Goal: Information Seeking & Learning: Learn about a topic

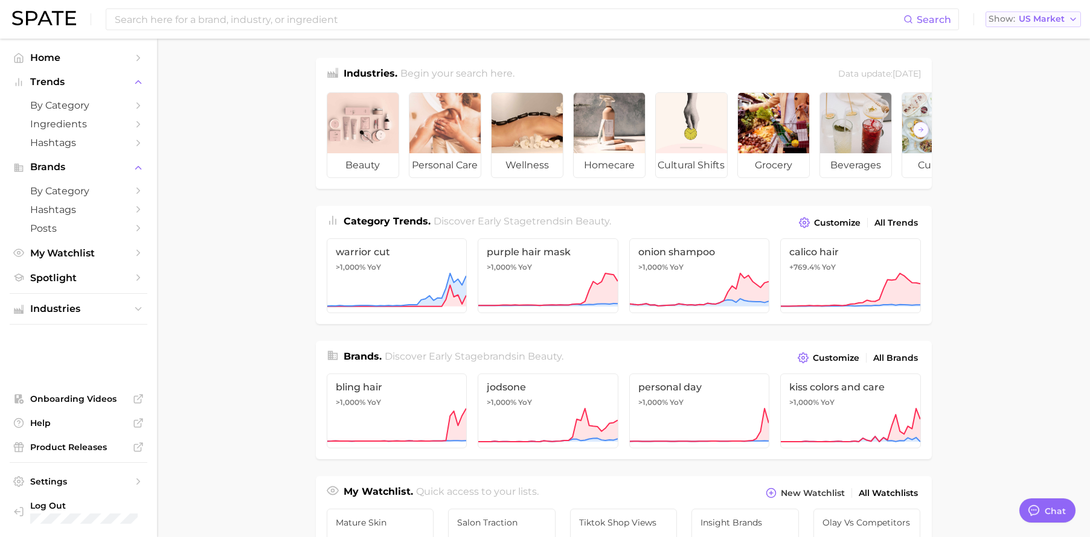
click at [1034, 16] on span "US Market" at bounding box center [1041, 19] width 46 height 7
drag, startPoint x: 1006, startPoint y: 267, endPoint x: 962, endPoint y: 259, distance: 45.4
click at [1007, 267] on main "Industries. Begin your search here. Data update: [DATE] beauty personal care we…" at bounding box center [623, 510] width 933 height 942
click at [1050, 16] on span "US Market" at bounding box center [1041, 19] width 46 height 7
click at [203, 101] on main "Industries. Begin your search here. Data update: [DATE] beauty personal care we…" at bounding box center [623, 510] width 933 height 942
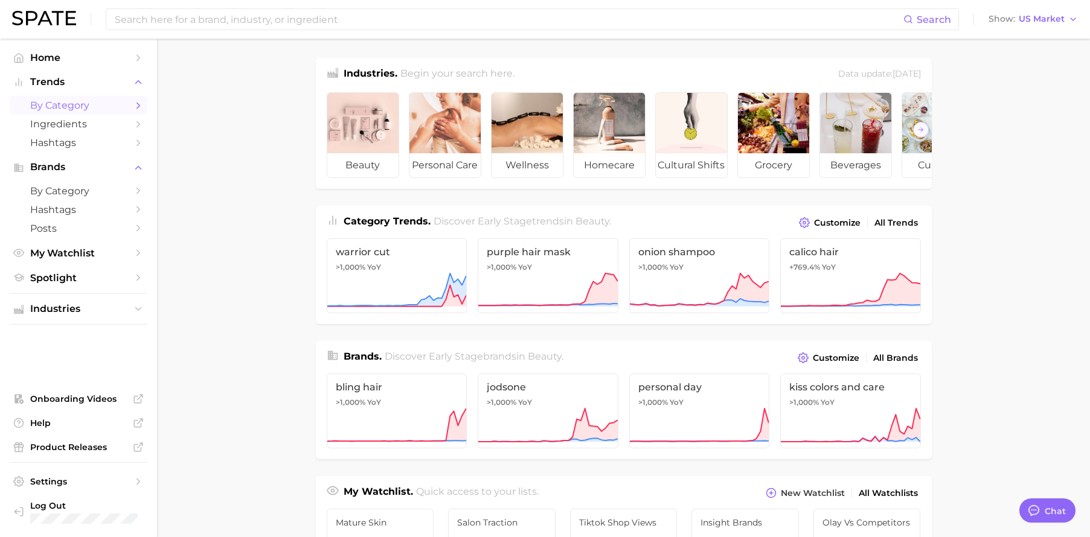
click at [120, 109] on span "by Category" at bounding box center [78, 105] width 97 height 11
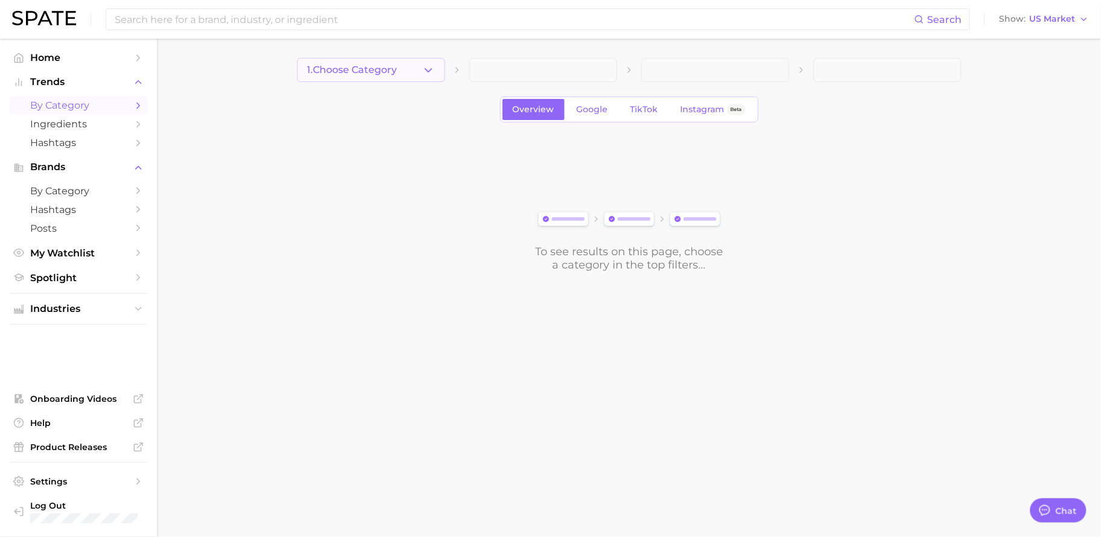
click at [354, 75] on span "1. Choose Category" at bounding box center [352, 70] width 90 height 11
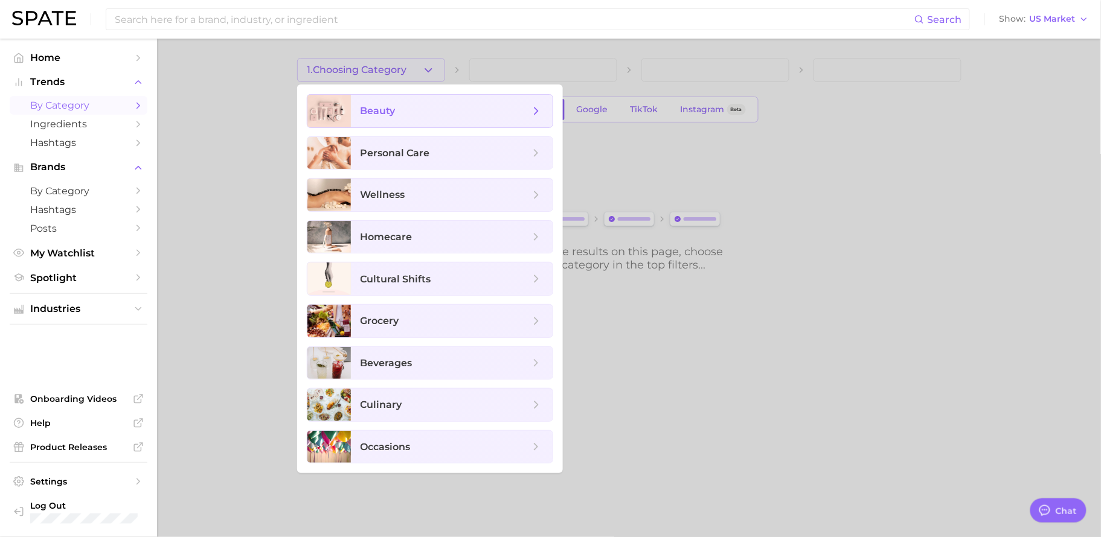
click at [424, 119] on span "beauty" at bounding box center [452, 111] width 202 height 33
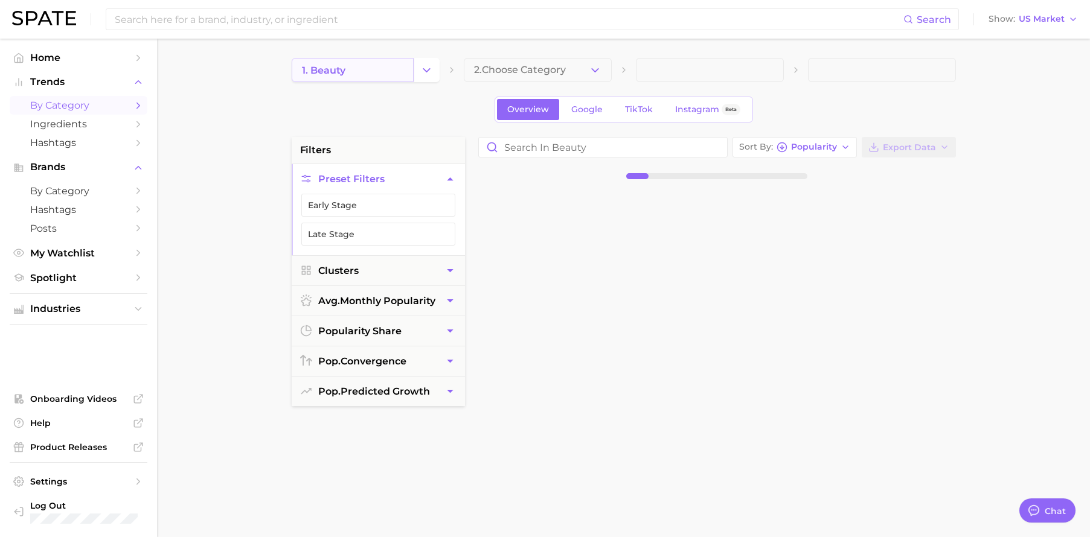
click at [383, 72] on link "1. beauty" at bounding box center [353, 70] width 122 height 24
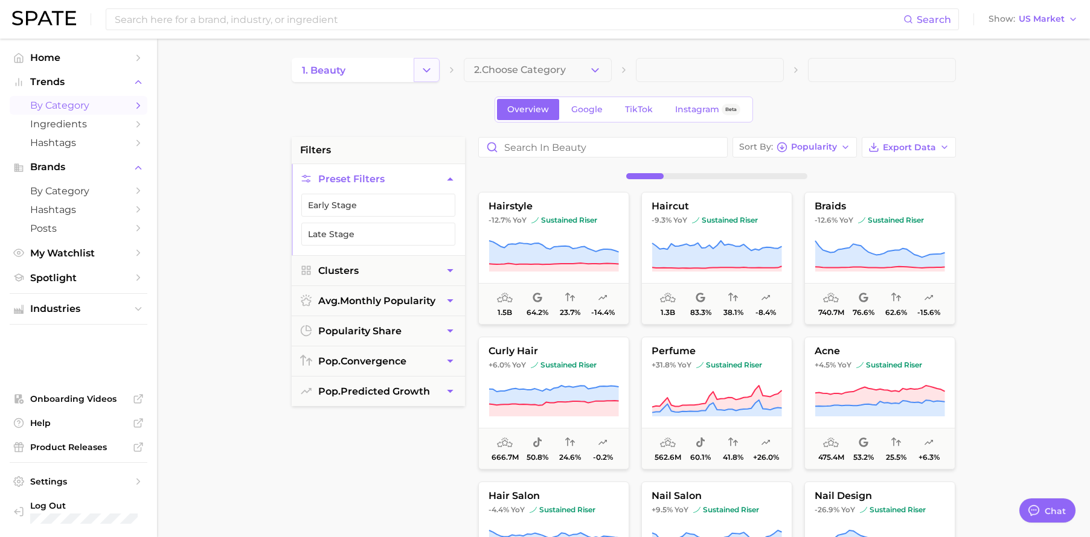
click at [419, 69] on button "Change Category" at bounding box center [427, 70] width 26 height 24
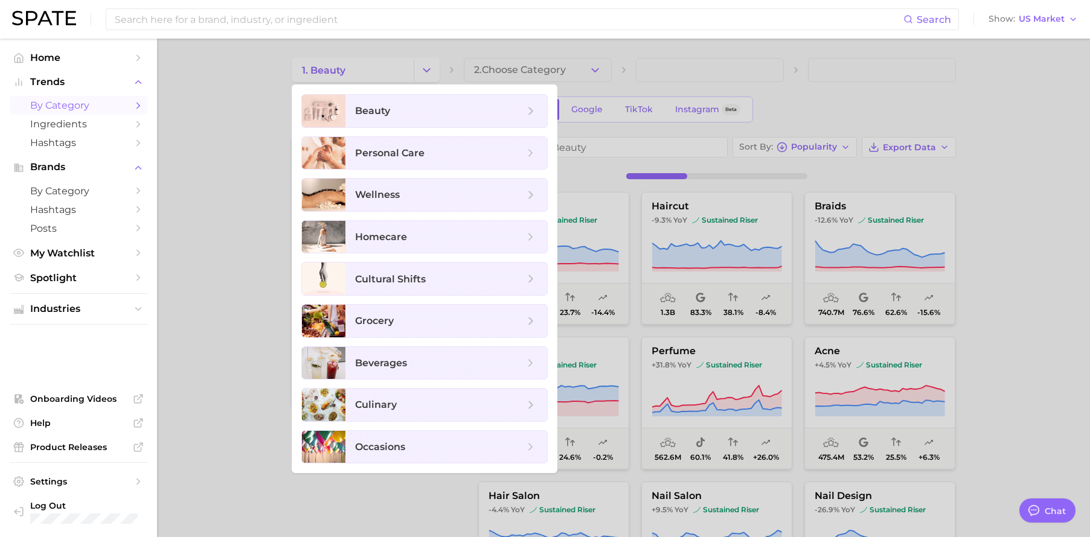
click at [575, 46] on div at bounding box center [545, 268] width 1090 height 537
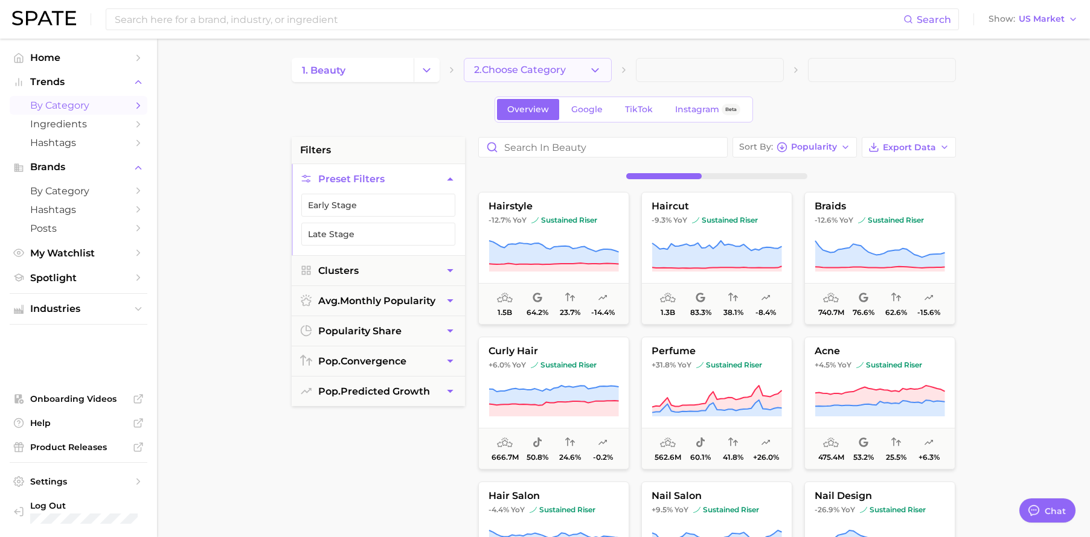
click at [600, 69] on icon "button" at bounding box center [595, 70] width 13 height 13
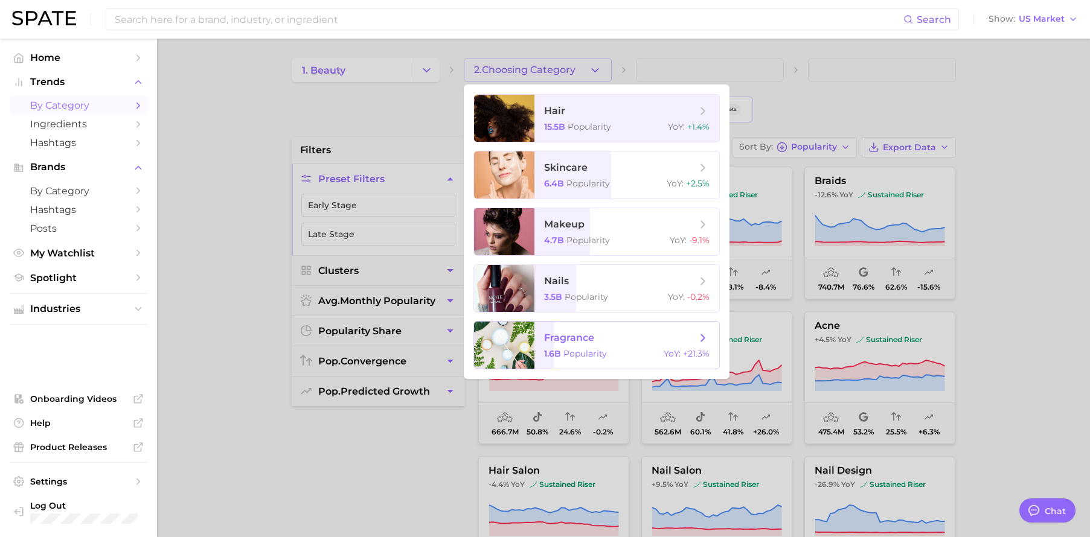
click at [598, 325] on span "fragrance 1.6b Popularity YoY : +21.3%" at bounding box center [626, 345] width 185 height 47
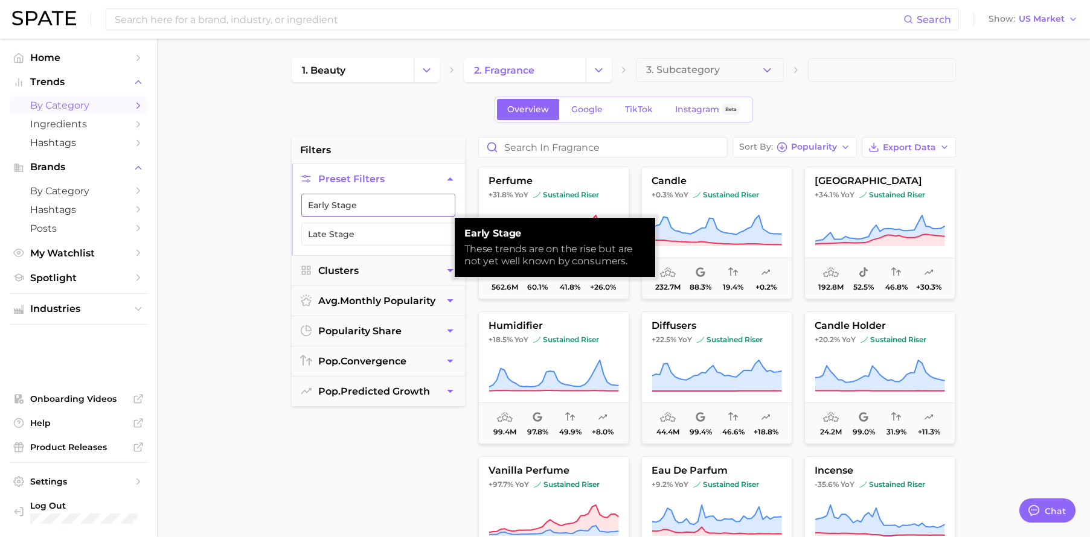
click at [380, 204] on button "Early Stage" at bounding box center [378, 205] width 154 height 23
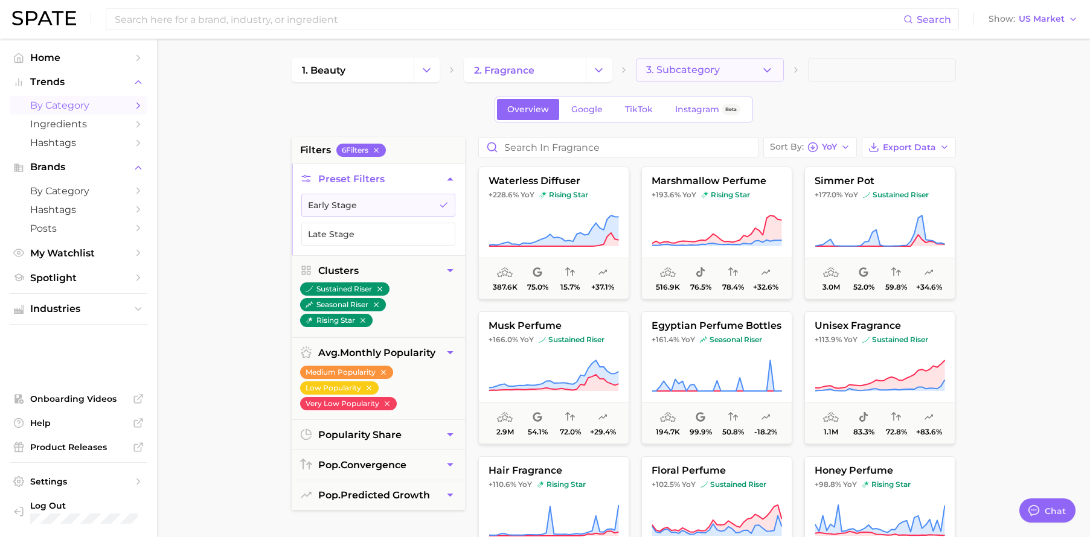
click at [770, 66] on icon "button" at bounding box center [767, 70] width 13 height 13
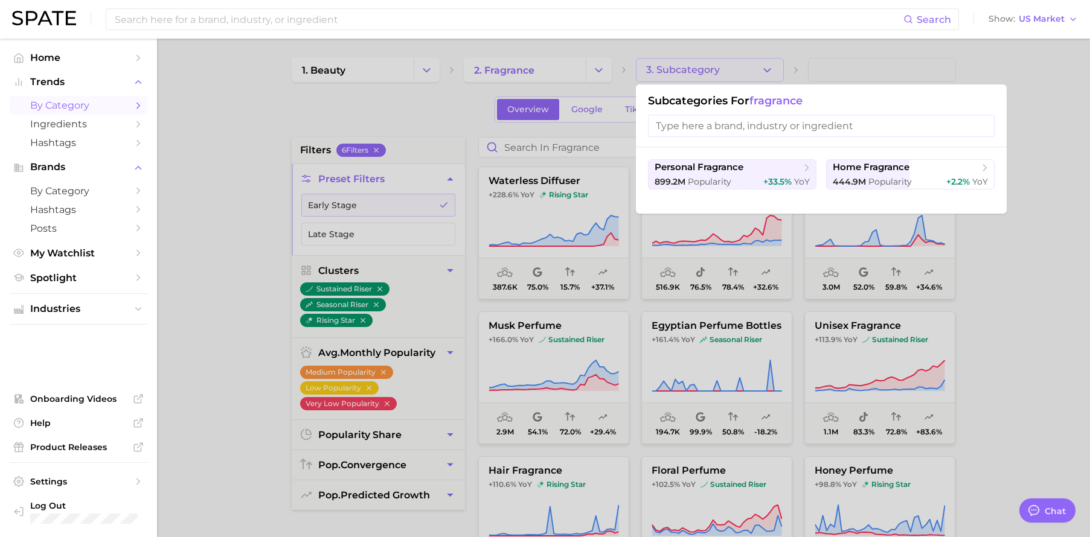
click at [1009, 259] on div at bounding box center [545, 268] width 1090 height 537
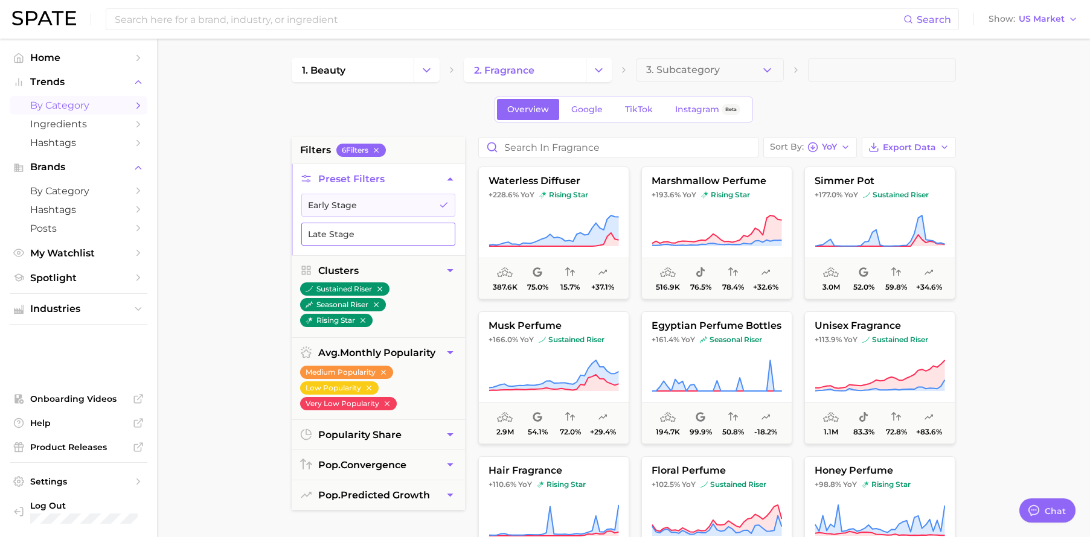
click at [389, 231] on button "Late Stage" at bounding box center [378, 234] width 154 height 23
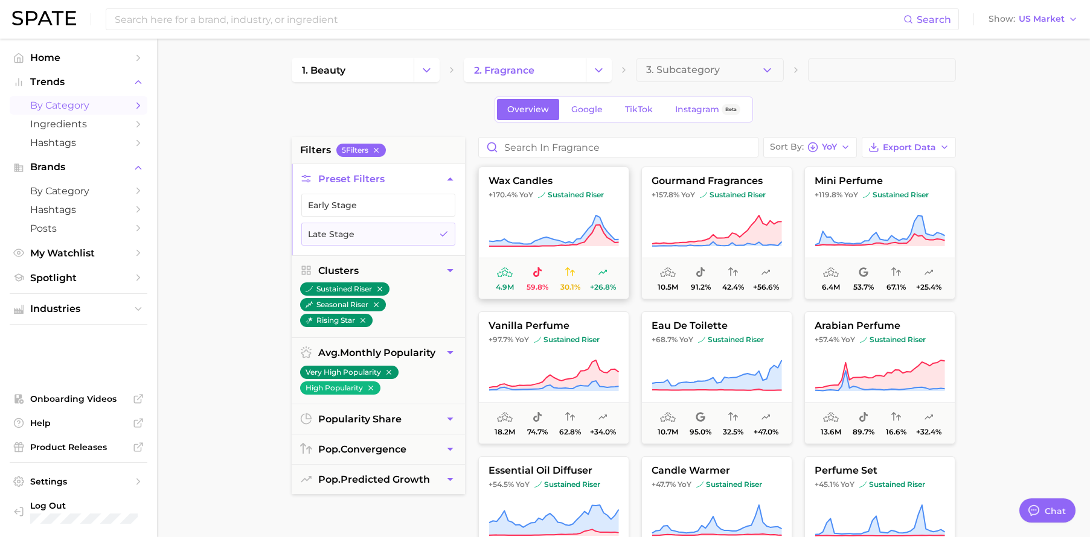
click at [564, 231] on icon at bounding box center [553, 231] width 130 height 34
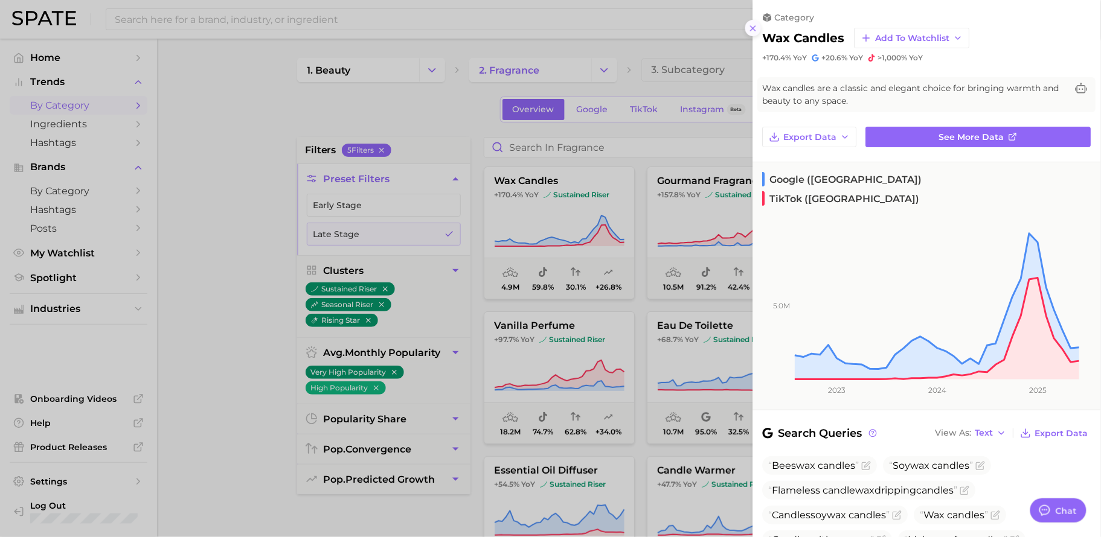
click at [753, 32] on icon at bounding box center [753, 29] width 10 height 10
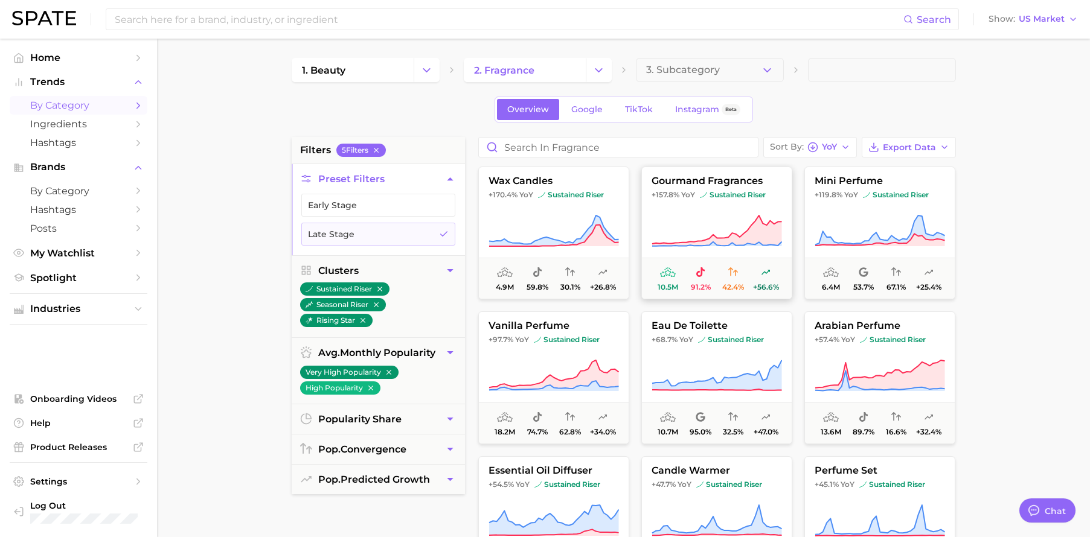
click at [691, 198] on span "YoY" at bounding box center [688, 195] width 14 height 10
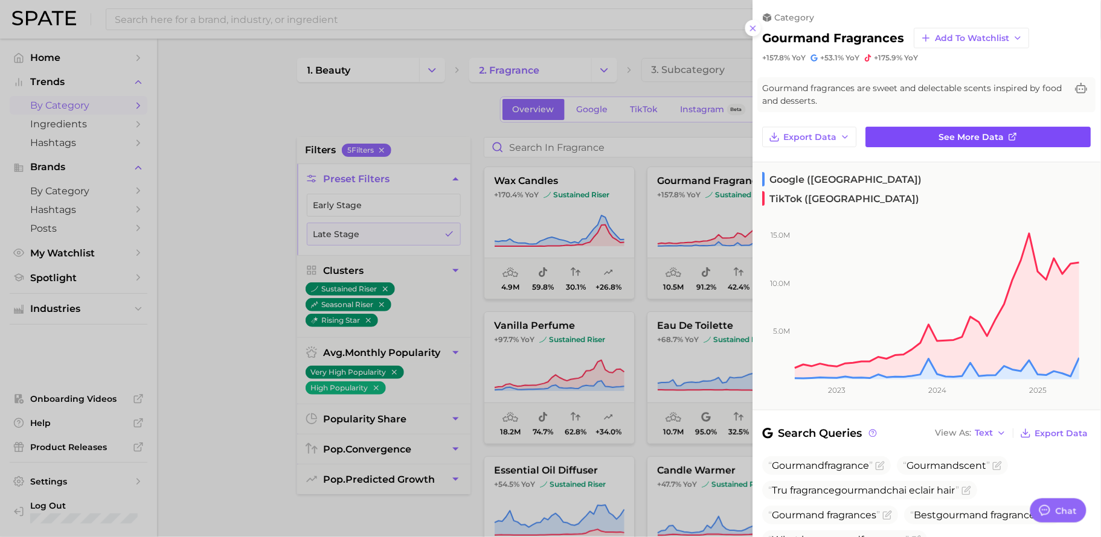
click at [963, 139] on span "See more data" at bounding box center [971, 137] width 65 height 10
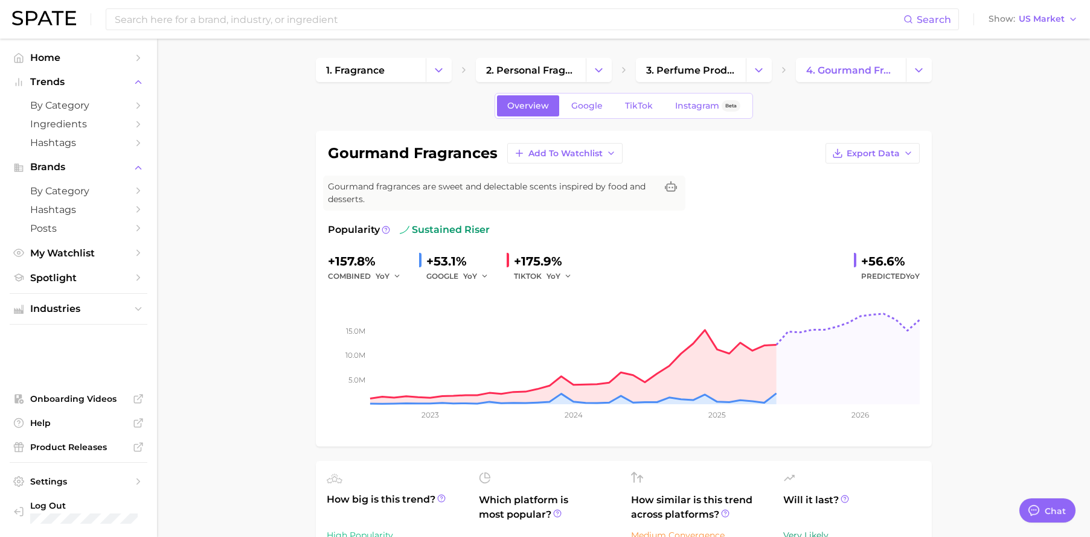
type textarea "x"
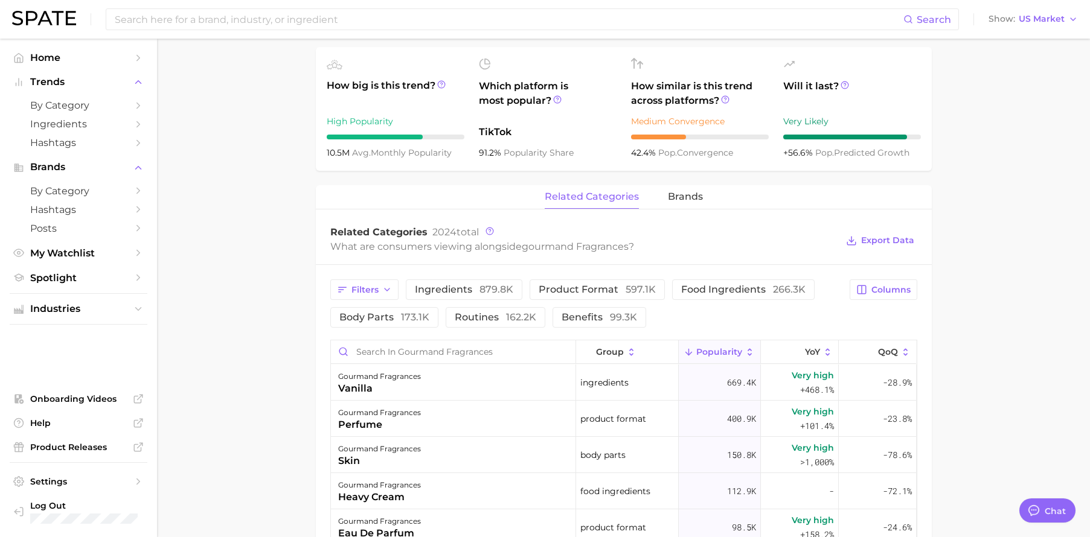
scroll to position [427, 0]
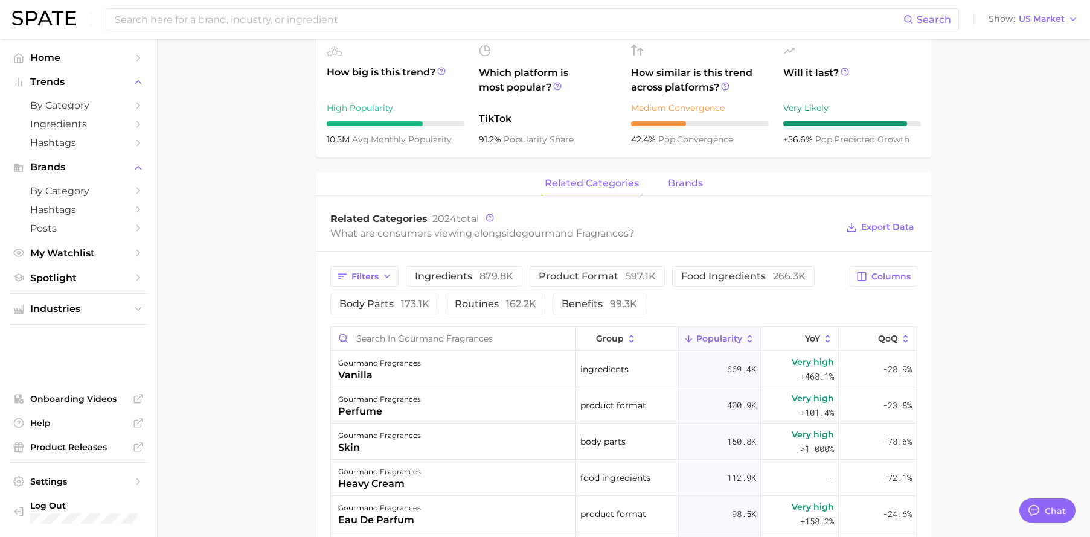
click at [689, 183] on span "brands" at bounding box center [685, 183] width 35 height 11
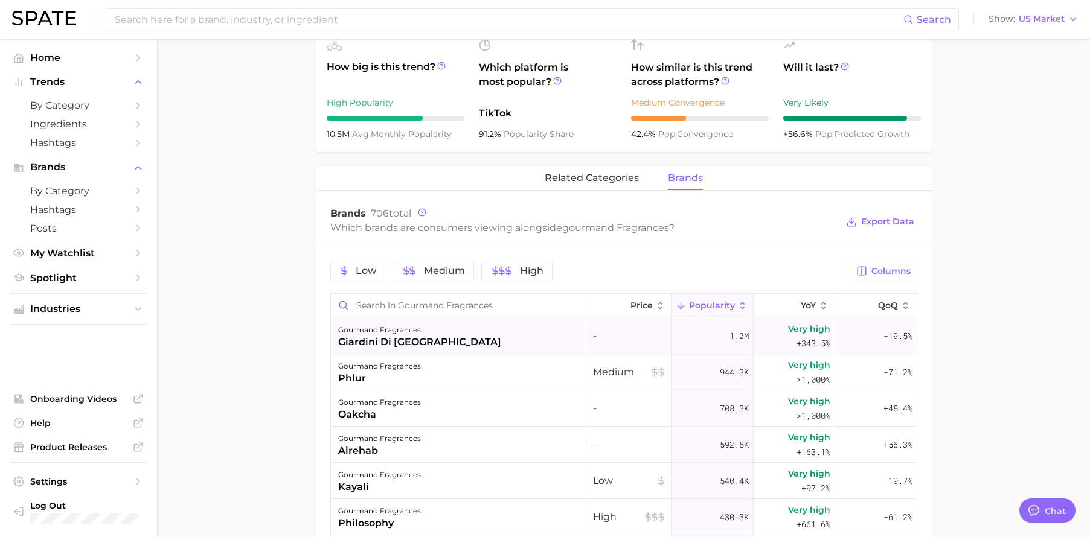
scroll to position [496, 0]
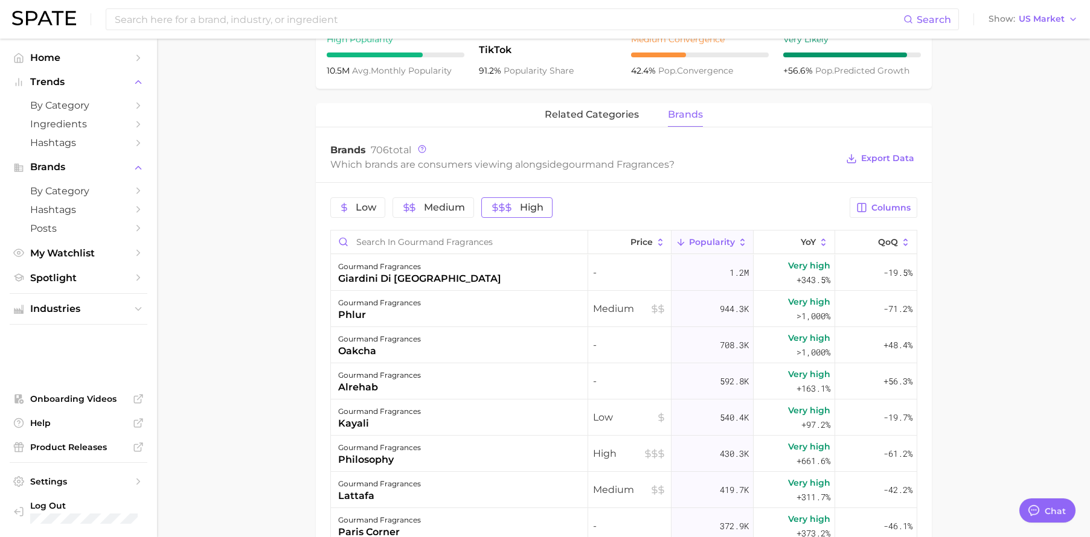
click at [524, 215] on button "High" at bounding box center [516, 207] width 71 height 21
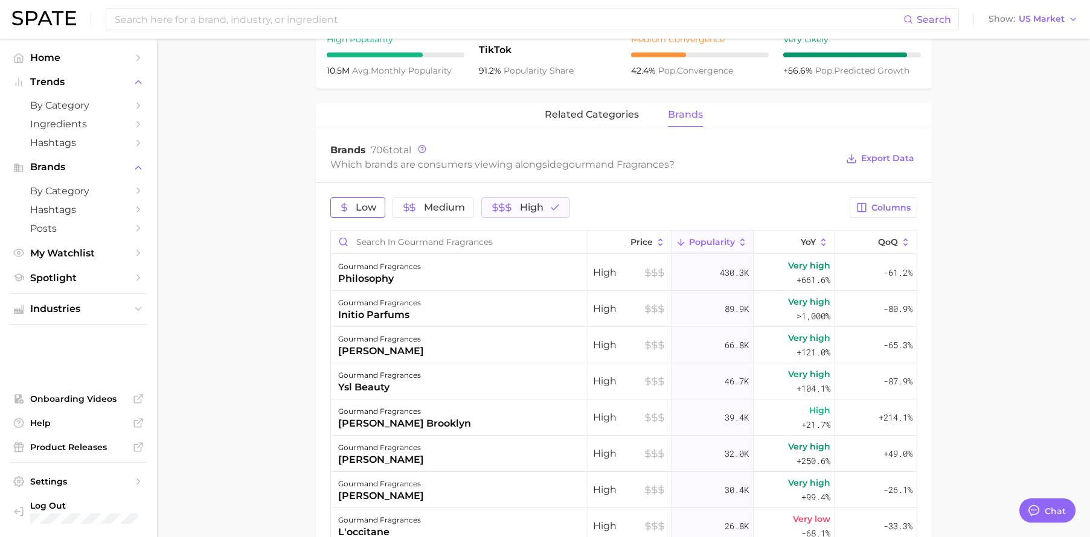
click at [362, 215] on button "Low" at bounding box center [357, 207] width 55 height 21
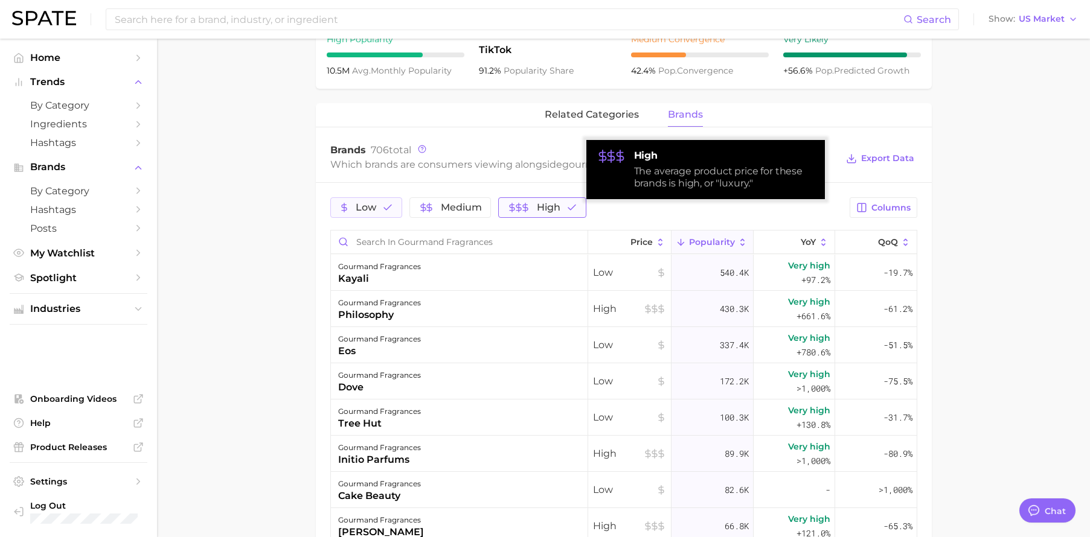
click at [543, 213] on span "High" at bounding box center [549, 208] width 24 height 10
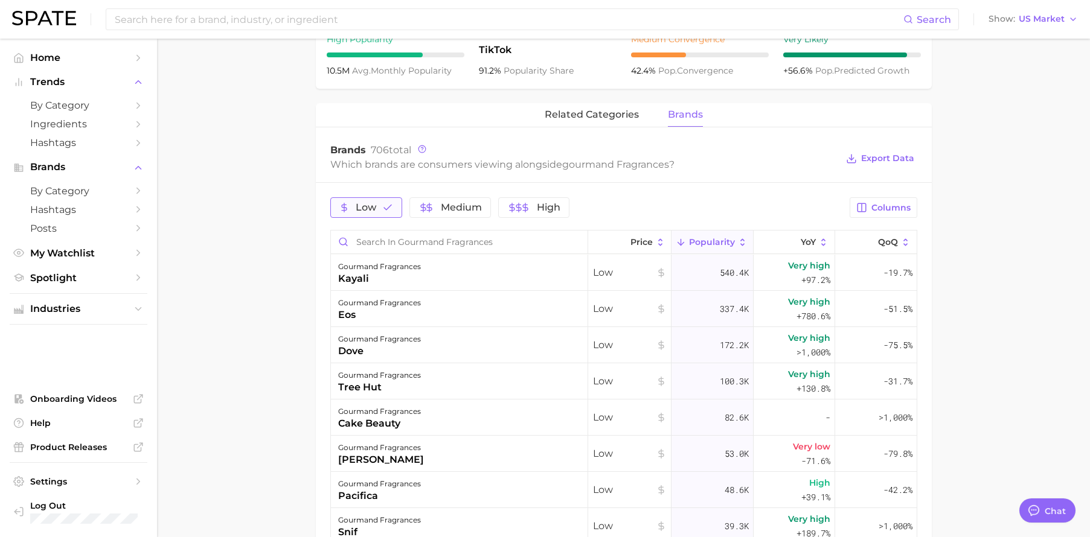
click at [369, 205] on span "Low" at bounding box center [366, 208] width 21 height 10
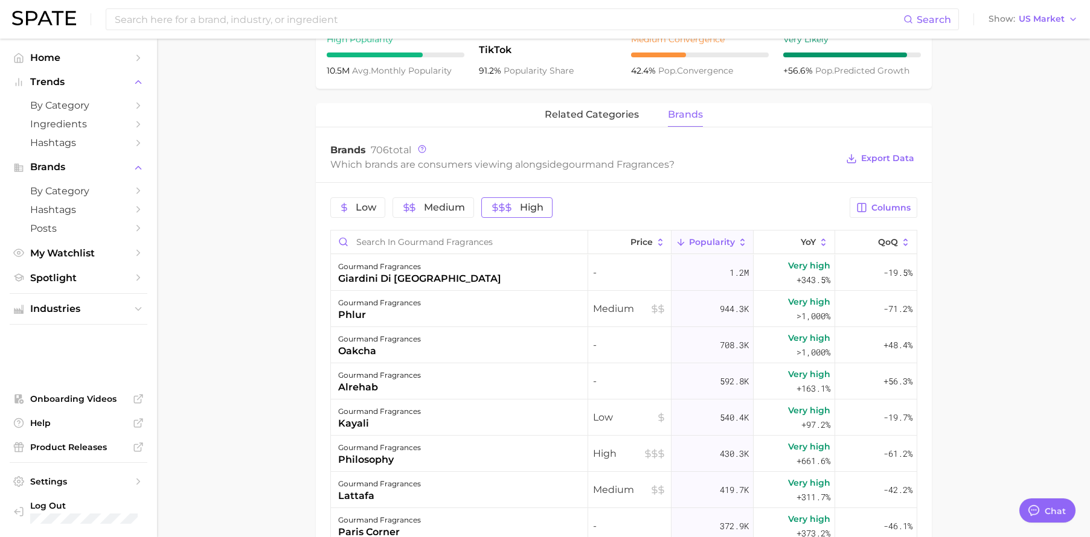
click at [506, 208] on icon "button" at bounding box center [508, 207] width 5 height 5
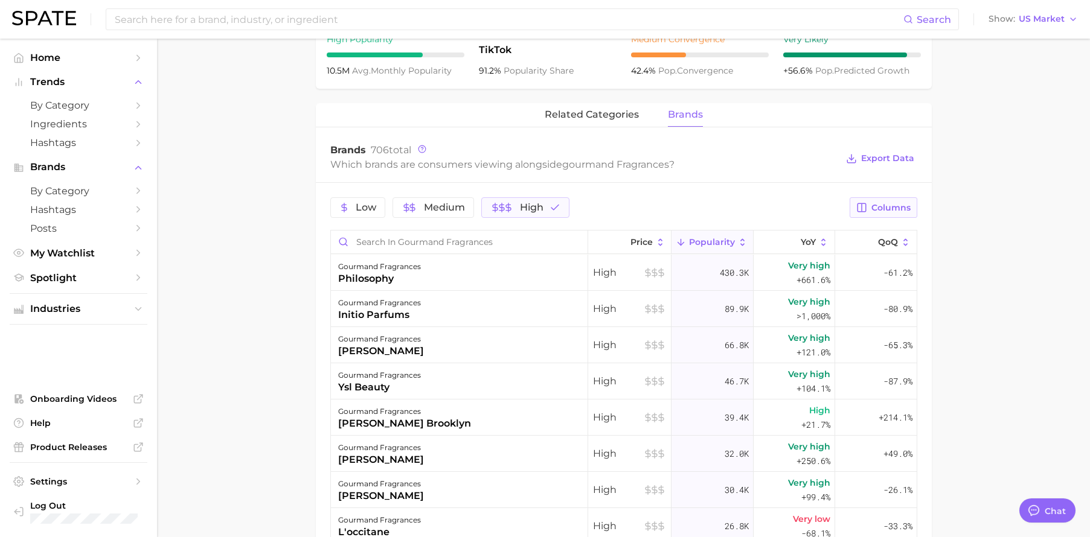
click at [902, 211] on span "Columns" at bounding box center [890, 208] width 39 height 10
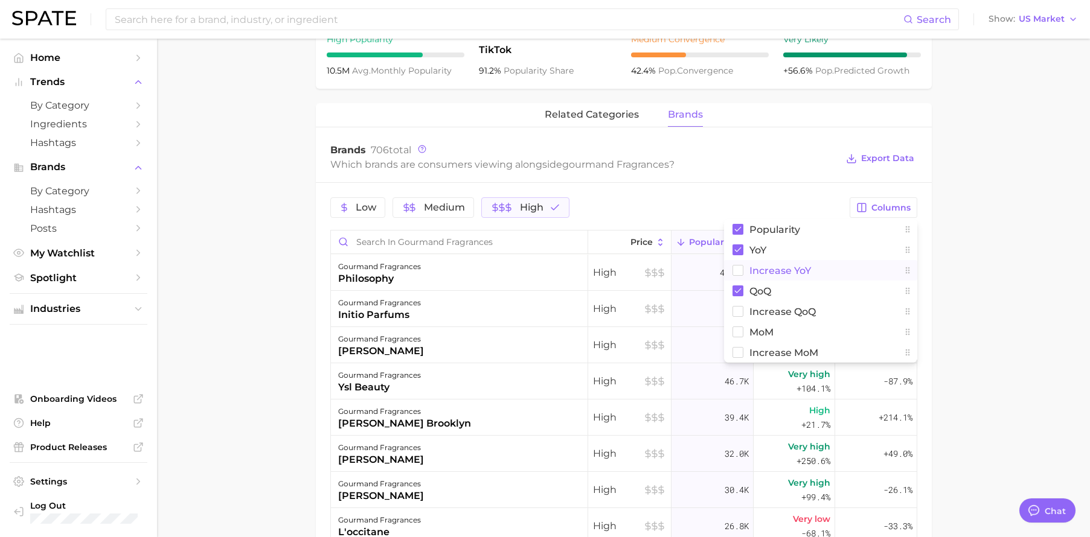
click at [823, 273] on button "Increase YoY" at bounding box center [820, 270] width 193 height 21
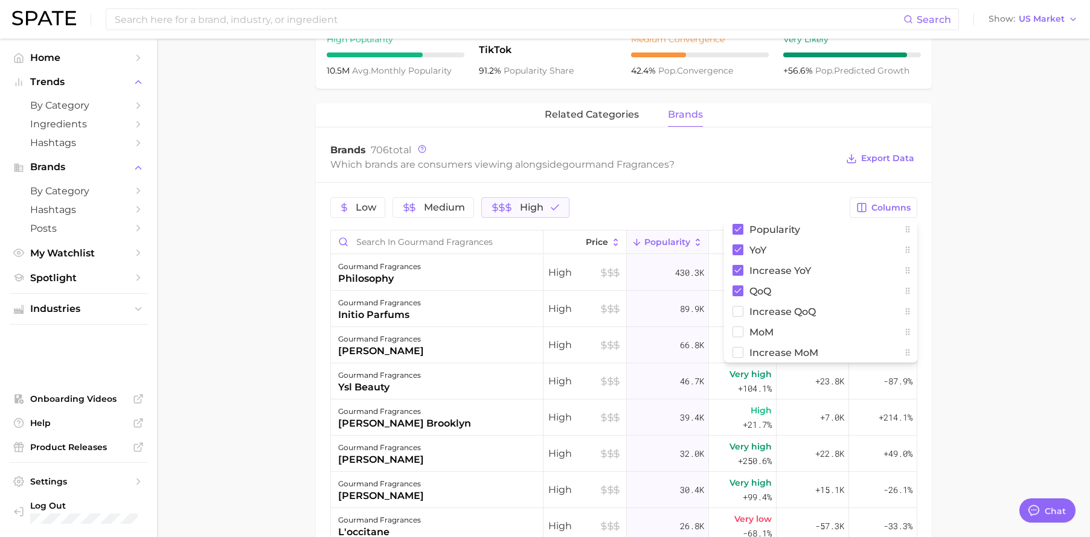
click at [1011, 260] on main "1. fragrance 2. personal fragrance 3. perfume products 4. gourmand fragrances O…" at bounding box center [623, 192] width 933 height 1300
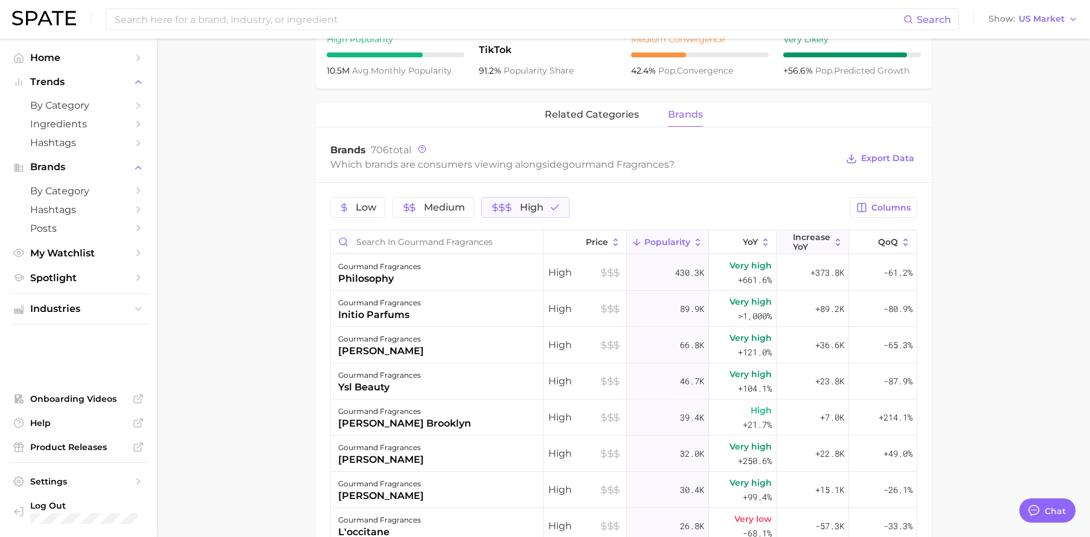
click at [793, 246] on span "Increase YoY" at bounding box center [811, 241] width 37 height 19
click at [494, 205] on icon "button" at bounding box center [495, 208] width 10 height 10
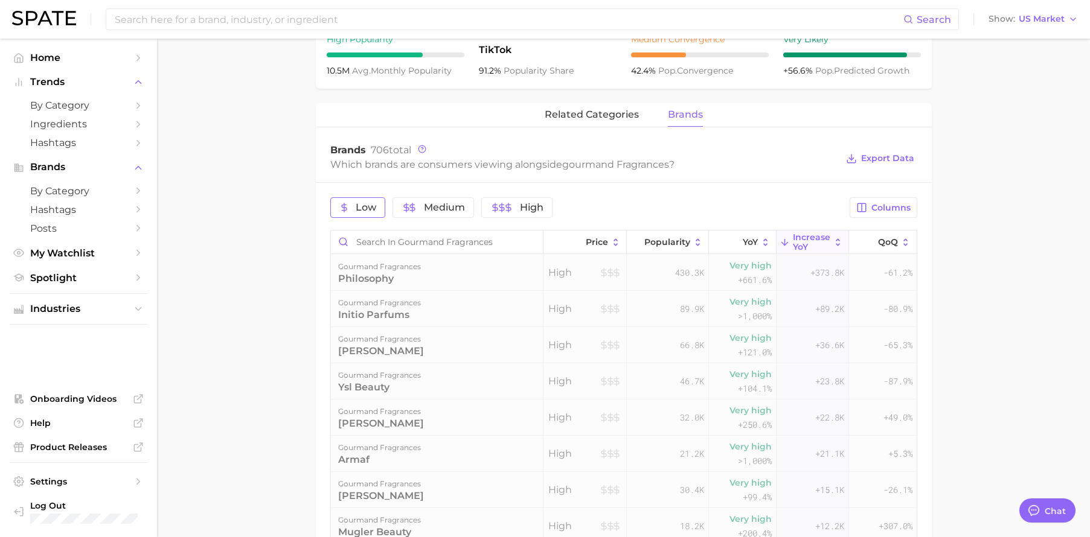
click at [347, 208] on icon "button" at bounding box center [344, 208] width 10 height 10
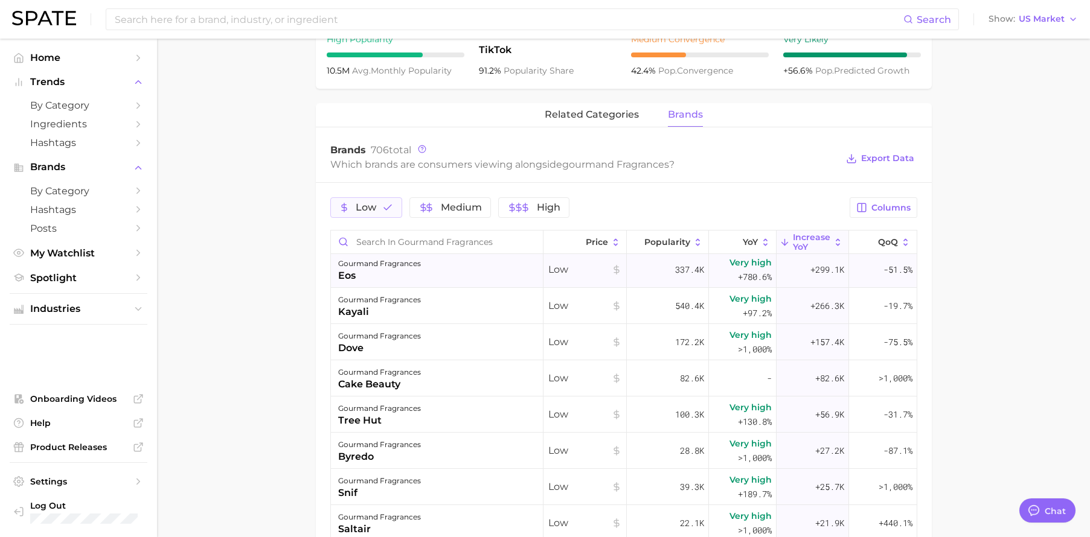
scroll to position [0, 0]
click at [366, 213] on span "Low" at bounding box center [366, 208] width 21 height 10
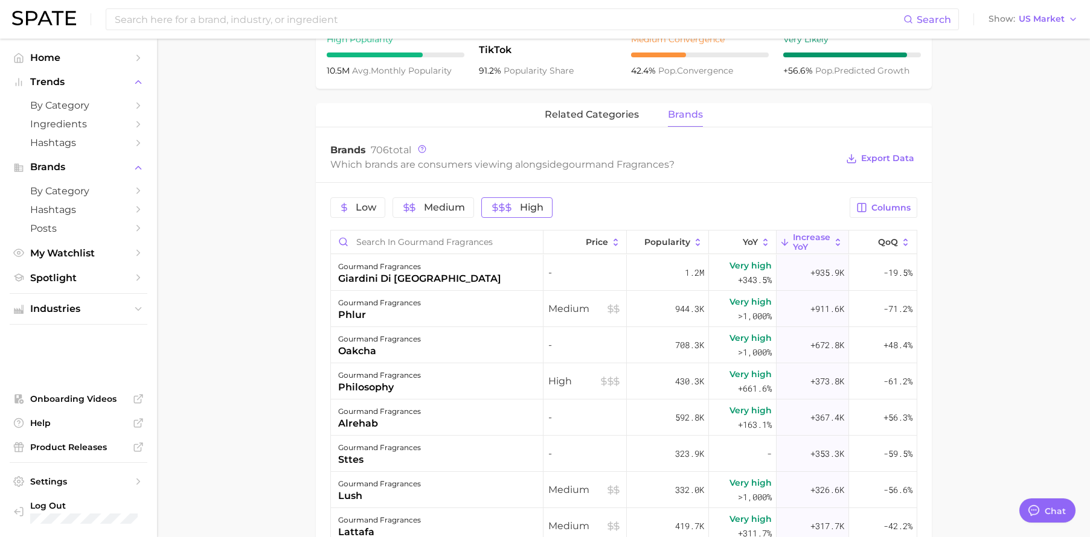
click at [522, 207] on span "High" at bounding box center [532, 208] width 24 height 10
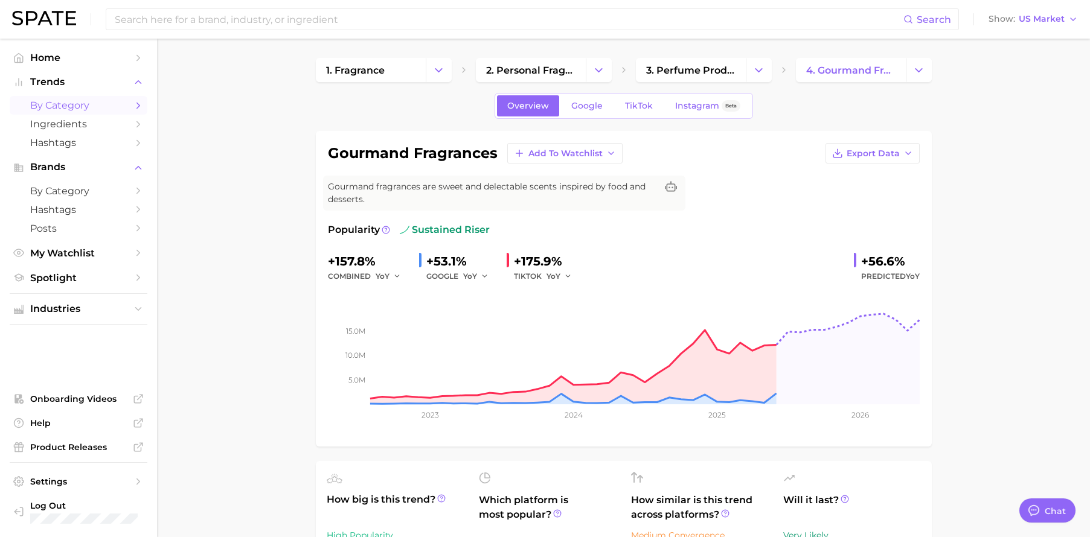
click at [71, 112] on link "by Category" at bounding box center [79, 105] width 138 height 19
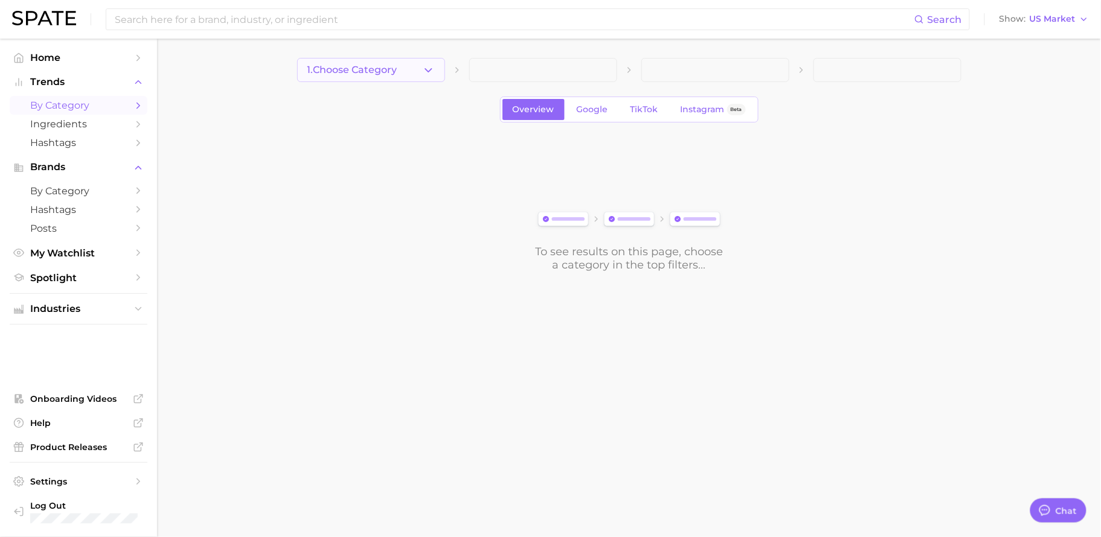
click at [339, 74] on span "1. Choose Category" at bounding box center [352, 70] width 90 height 11
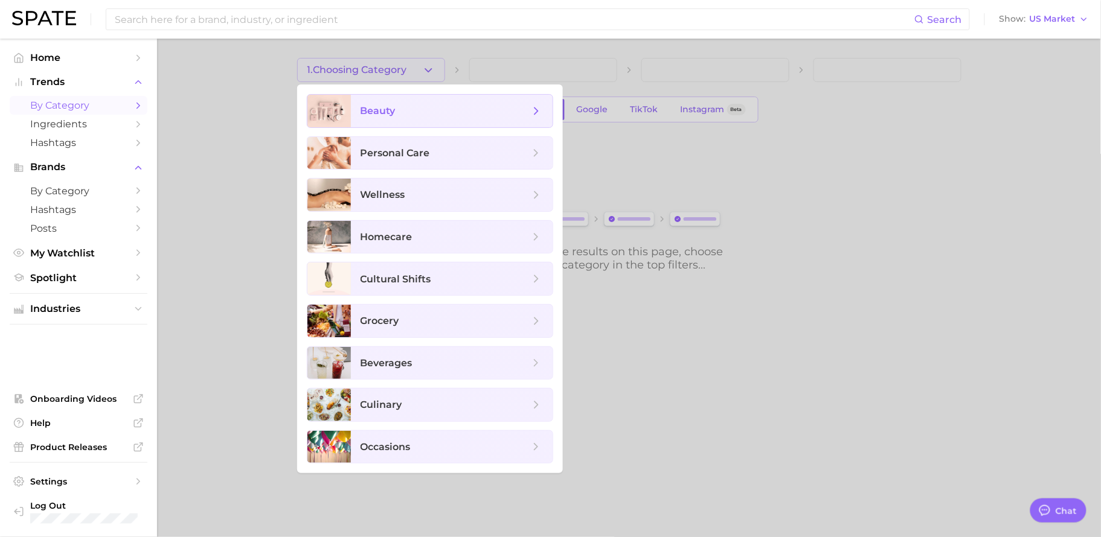
click at [433, 104] on span "beauty" at bounding box center [444, 110] width 169 height 13
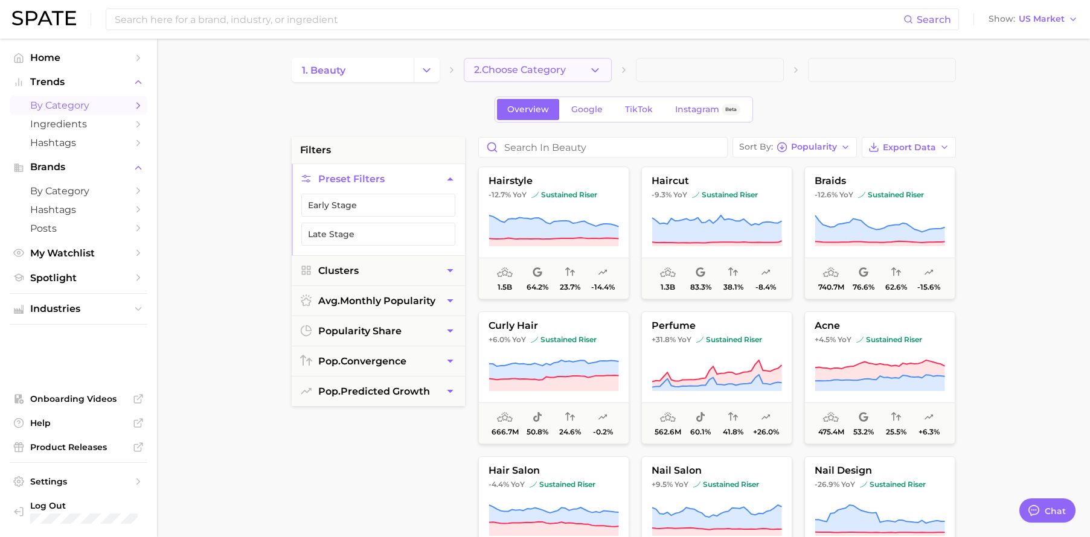
click at [561, 73] on span "2. Choose Category" at bounding box center [520, 70] width 92 height 11
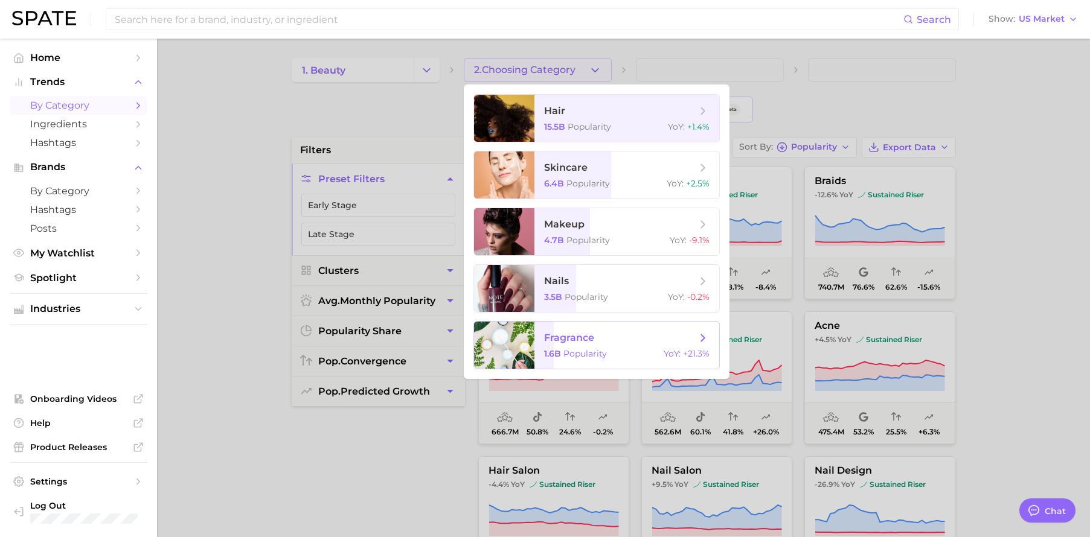
click at [619, 354] on div "1.6b Popularity YoY : +21.3%" at bounding box center [626, 353] width 165 height 11
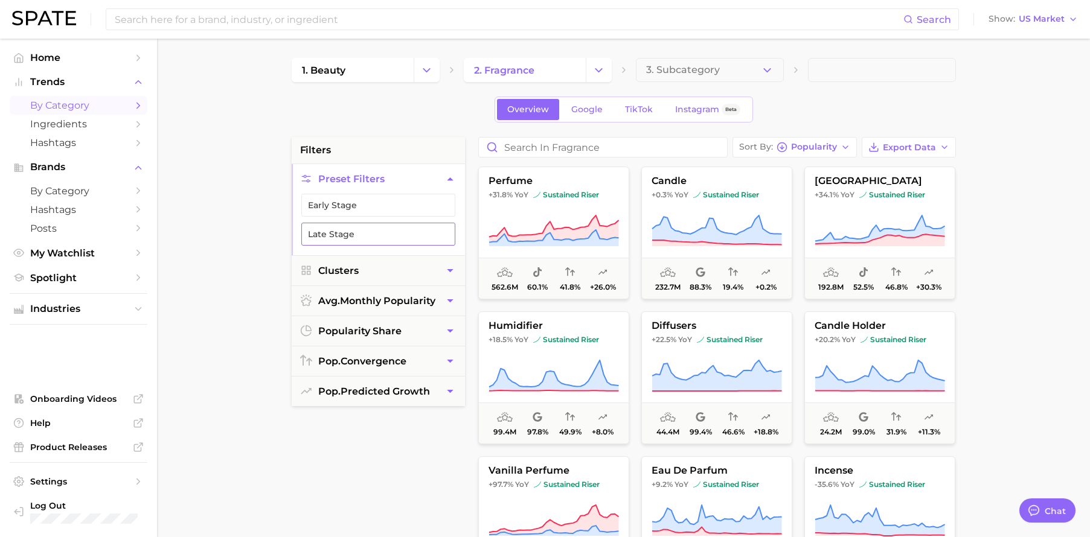
click at [392, 233] on button "Late Stage" at bounding box center [378, 234] width 154 height 23
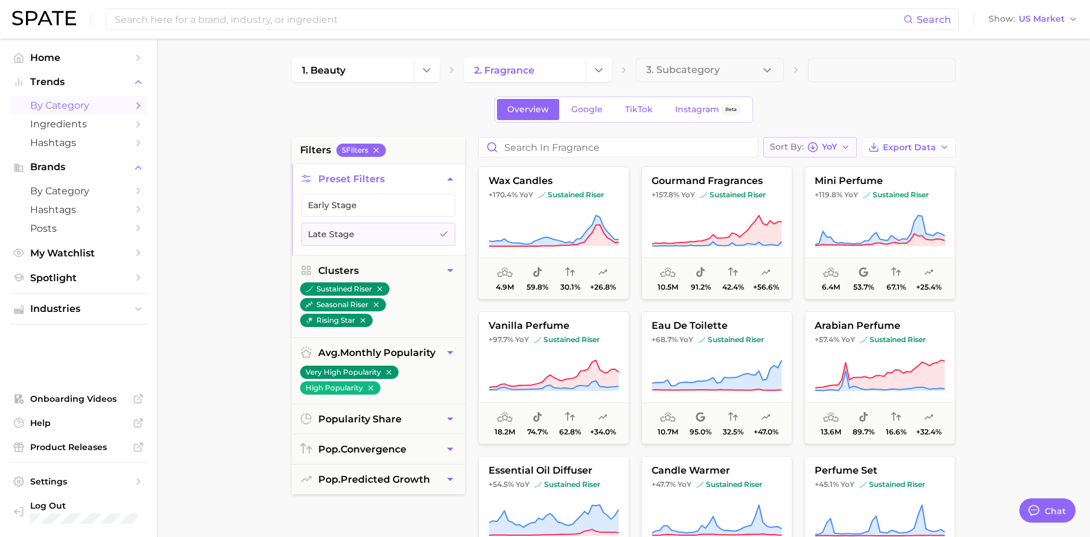
click at [837, 150] on span "YoY" at bounding box center [829, 147] width 15 height 7
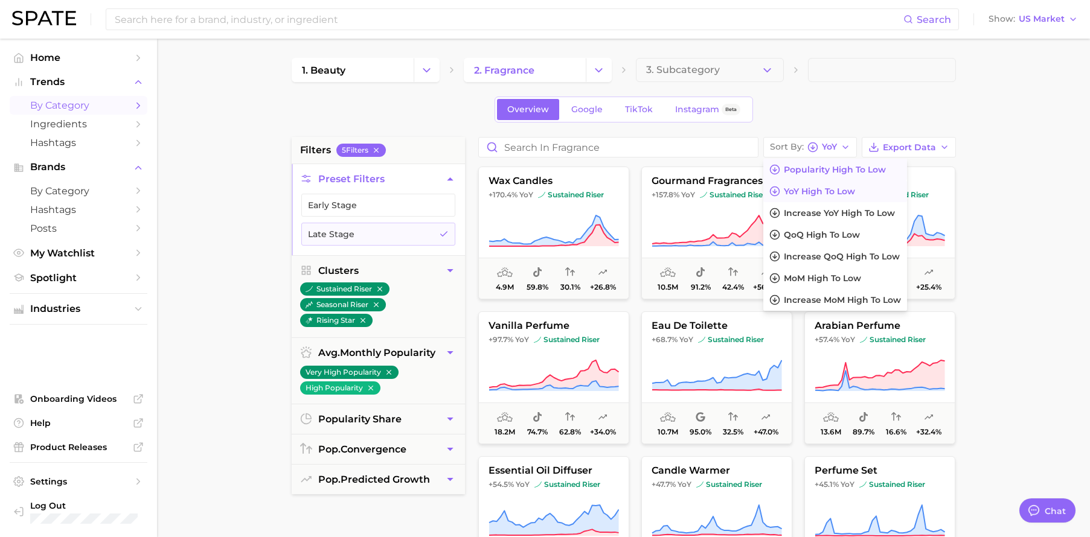
click at [851, 172] on span "Popularity high to low" at bounding box center [835, 170] width 102 height 10
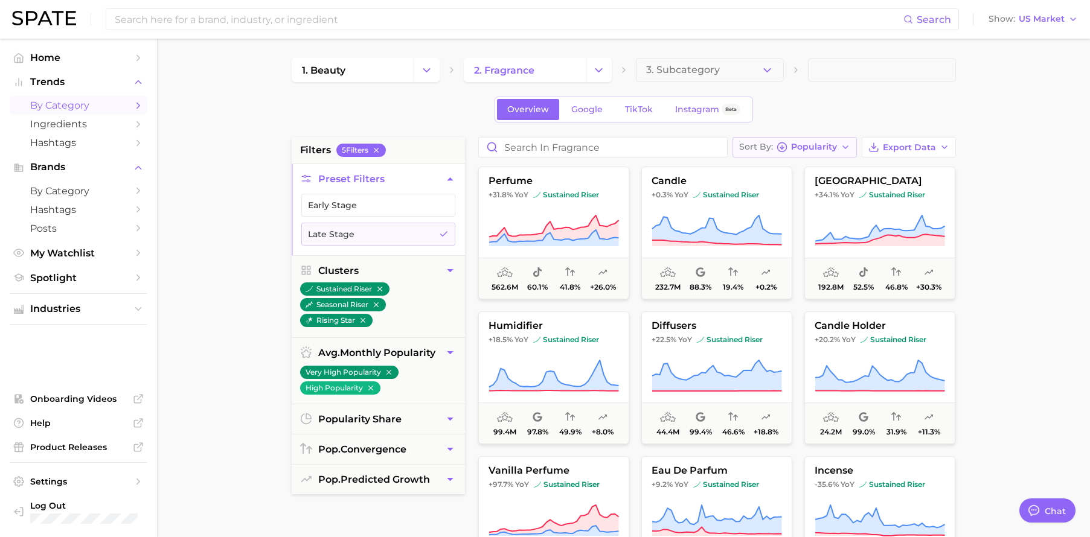
click at [842, 145] on icon "button" at bounding box center [845, 147] width 10 height 10
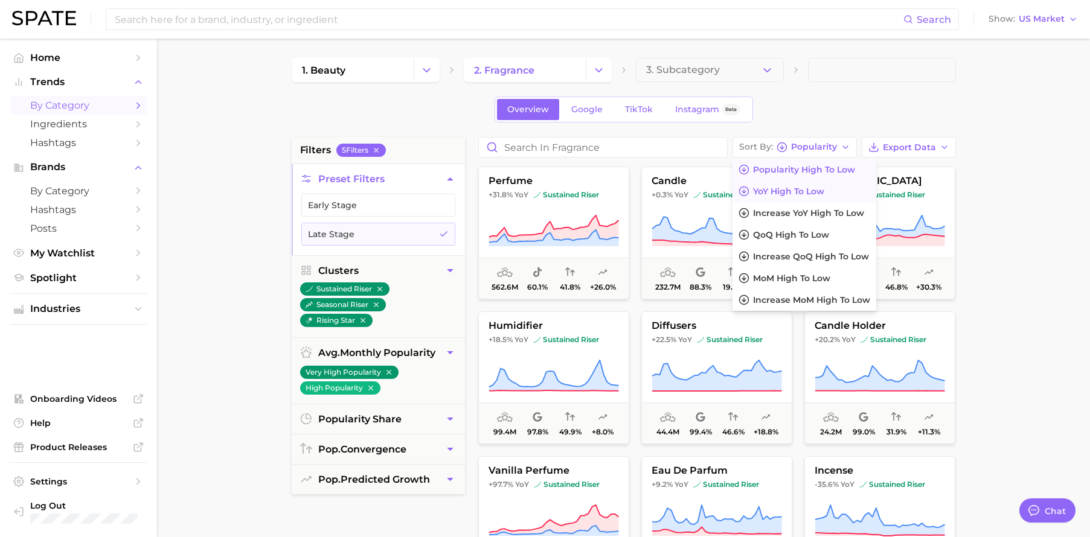
click at [824, 191] on span "YoY high to low" at bounding box center [788, 192] width 71 height 10
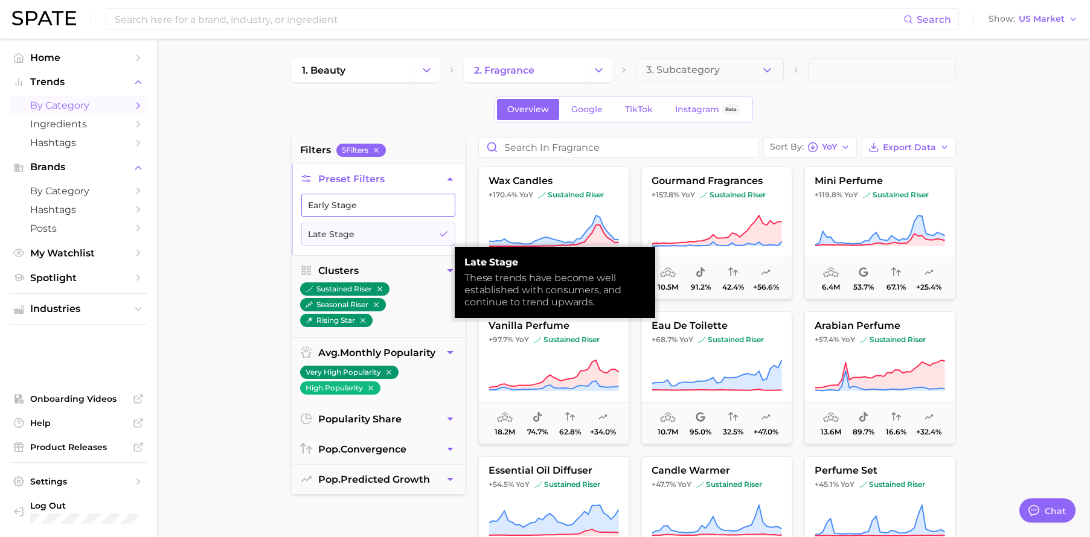
click at [366, 205] on button "Early Stage" at bounding box center [378, 205] width 154 height 23
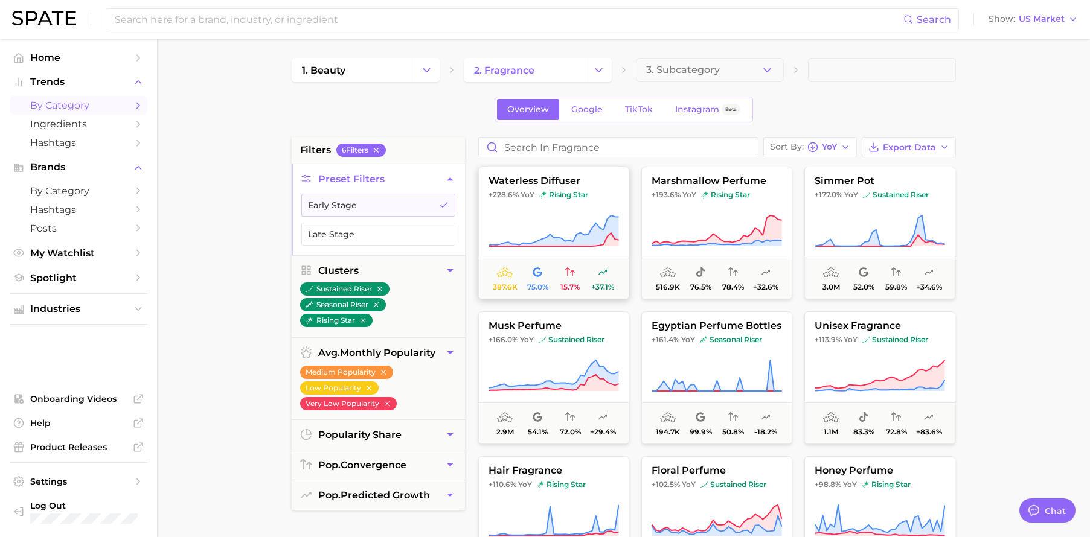
click at [596, 237] on icon at bounding box center [553, 231] width 130 height 31
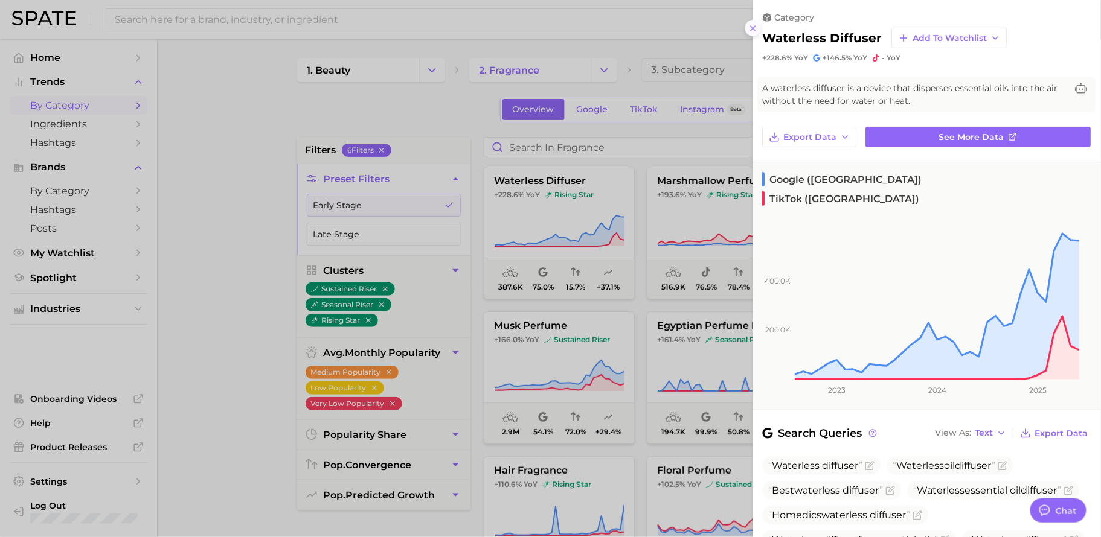
click at [751, 25] on icon at bounding box center [753, 29] width 10 height 10
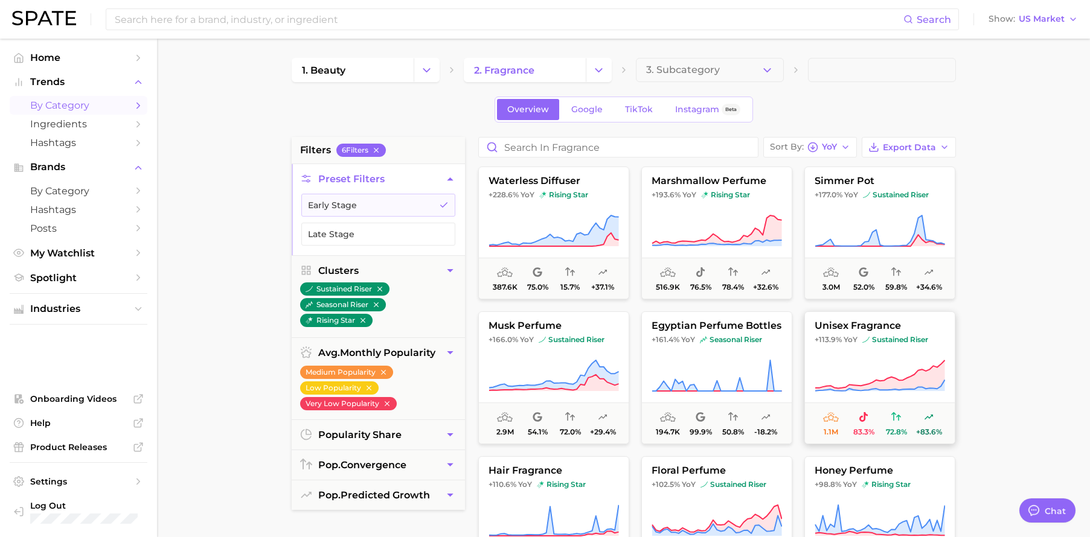
click at [926, 369] on icon at bounding box center [879, 376] width 130 height 34
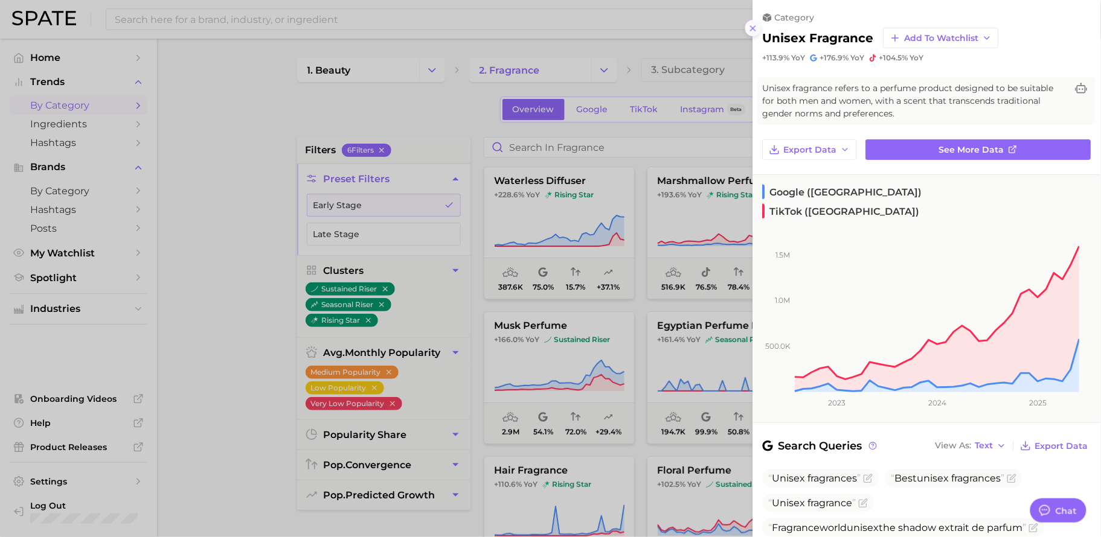
click at [758, 29] on icon at bounding box center [753, 29] width 10 height 10
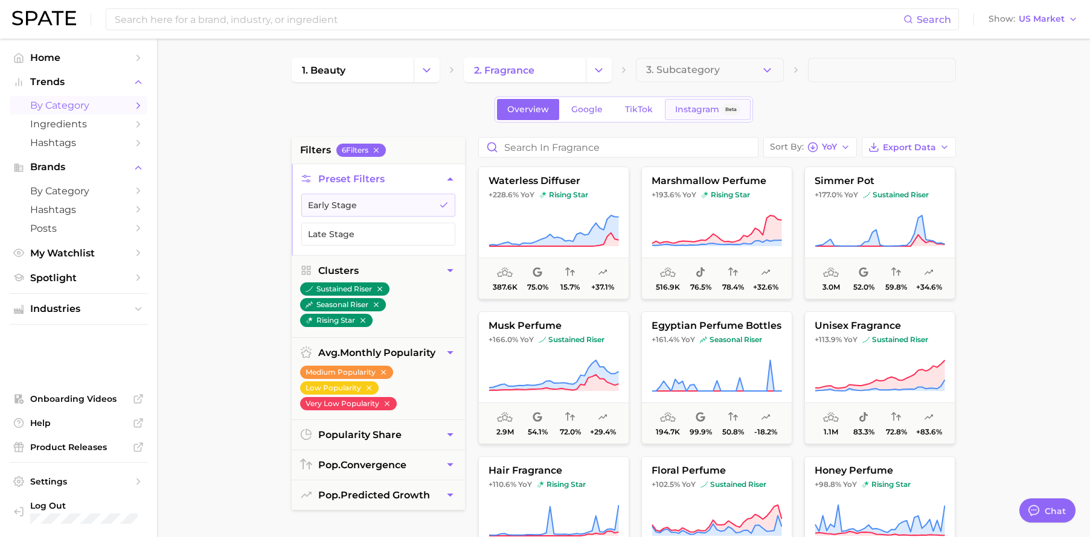
click at [679, 109] on span "Instagram" at bounding box center [697, 109] width 44 height 10
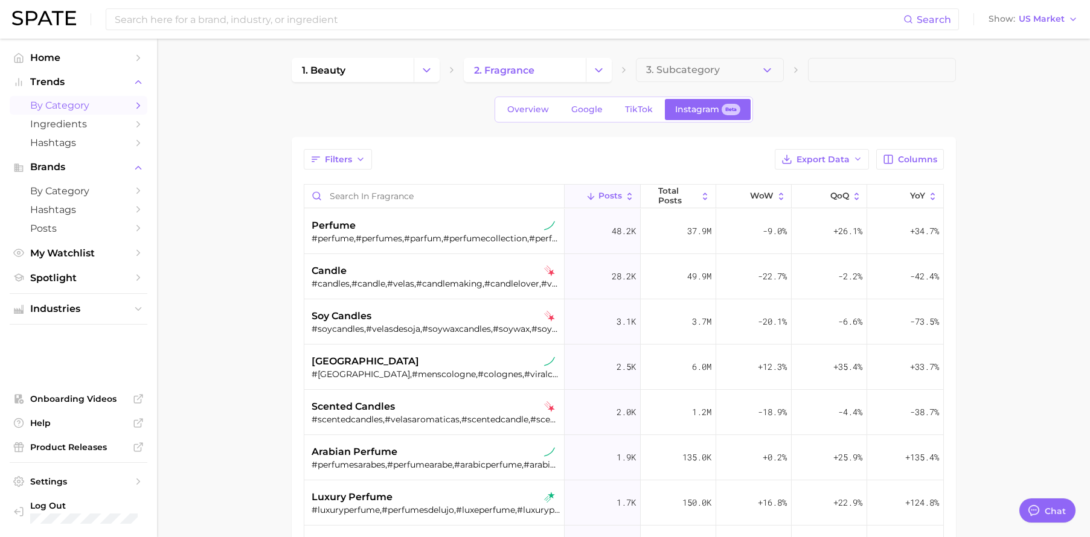
click at [531, 97] on div "Overview Google TikTok Instagram Beta" at bounding box center [623, 110] width 258 height 26
click at [529, 107] on span "Overview" at bounding box center [528, 109] width 42 height 10
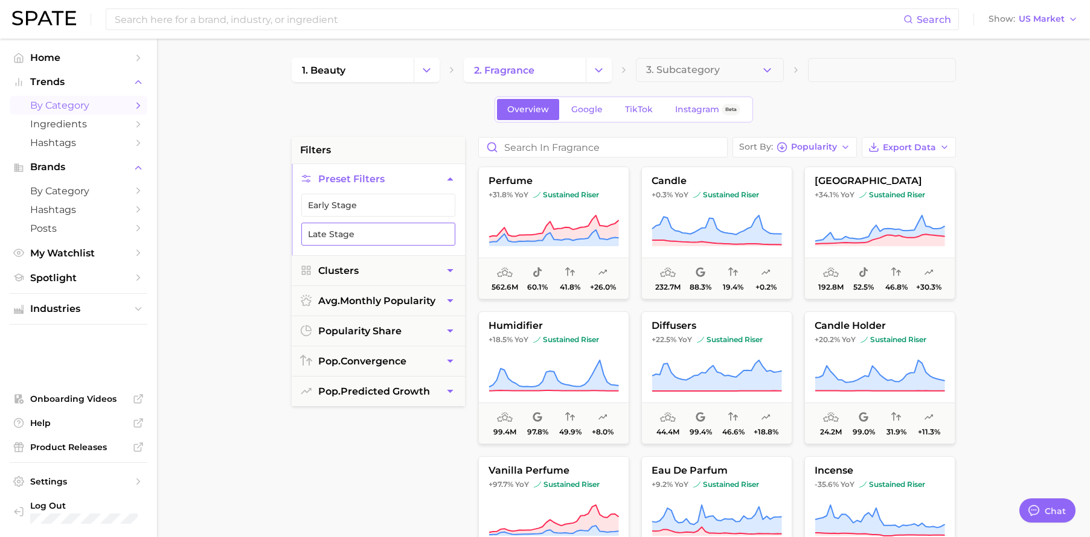
click at [394, 227] on button "Late Stage" at bounding box center [378, 234] width 154 height 23
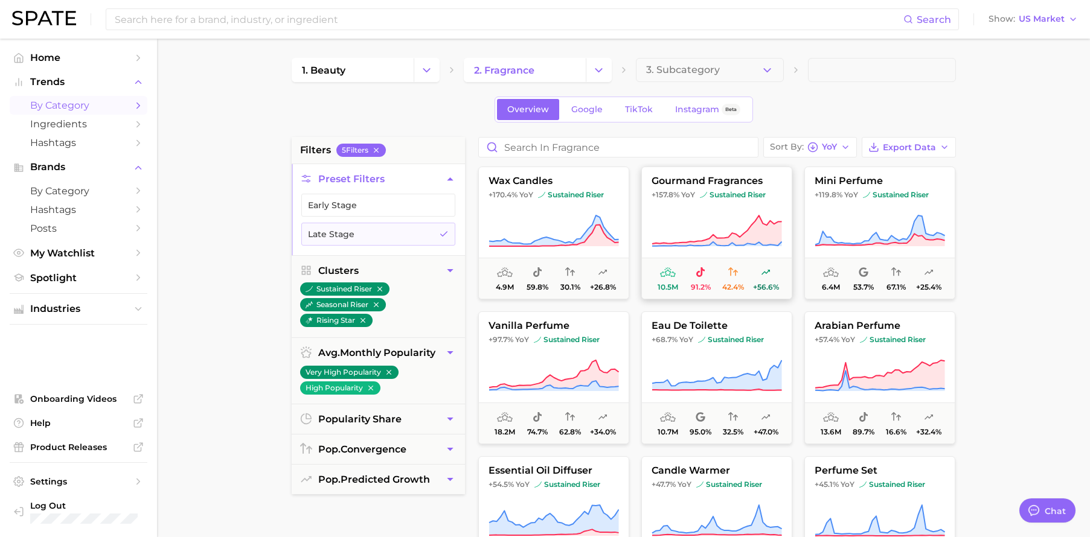
click at [725, 207] on button "gourmand fragrances +157.8% YoY sustained riser 10.5m 91.2% 42.4% +56.6%" at bounding box center [716, 233] width 151 height 133
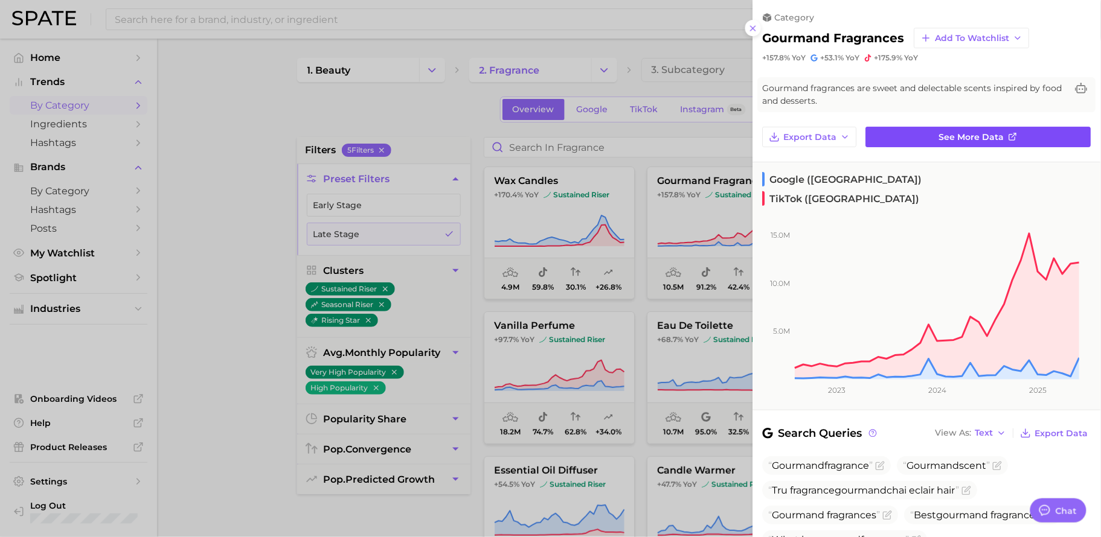
click at [978, 132] on span "See more data" at bounding box center [971, 137] width 65 height 10
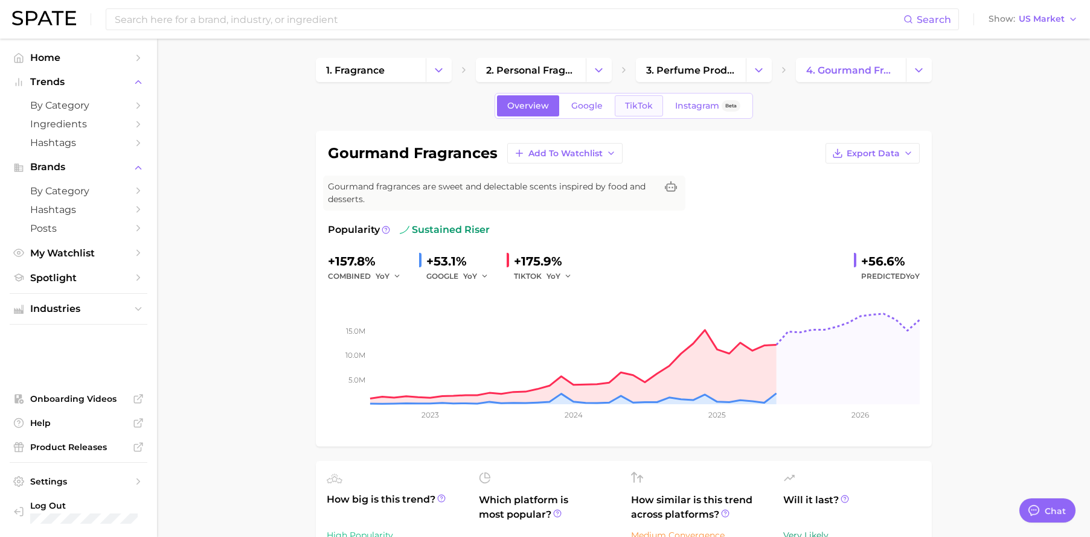
click at [647, 113] on link "TikTok" at bounding box center [639, 105] width 48 height 21
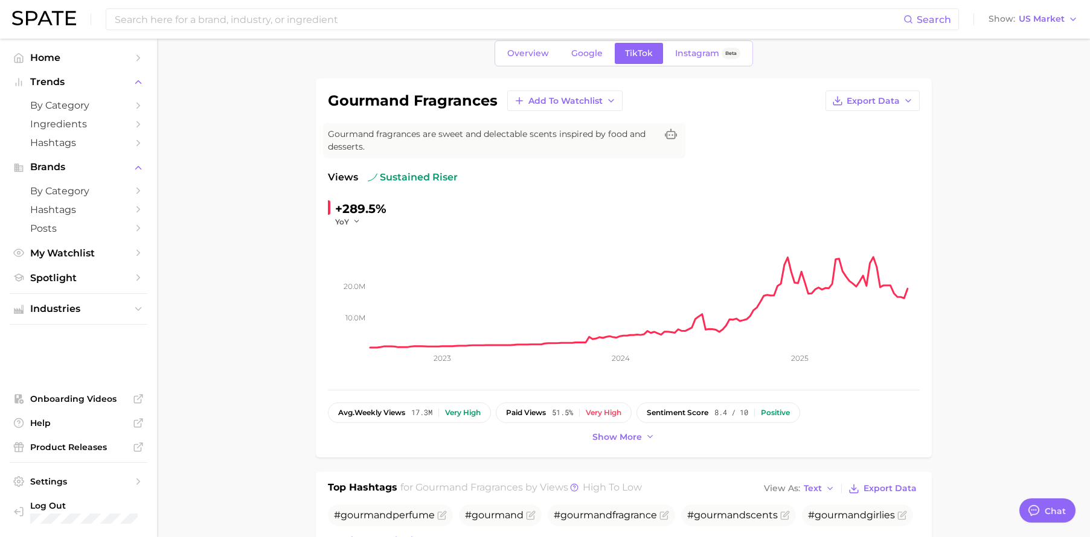
scroll to position [73, 0]
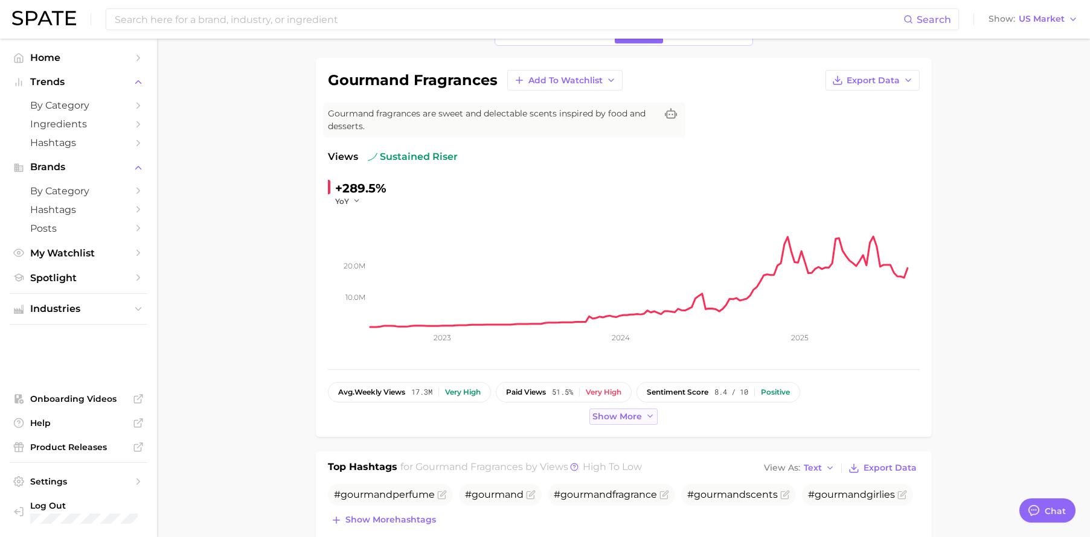
click at [614, 420] on span "Show more" at bounding box center [617, 417] width 50 height 10
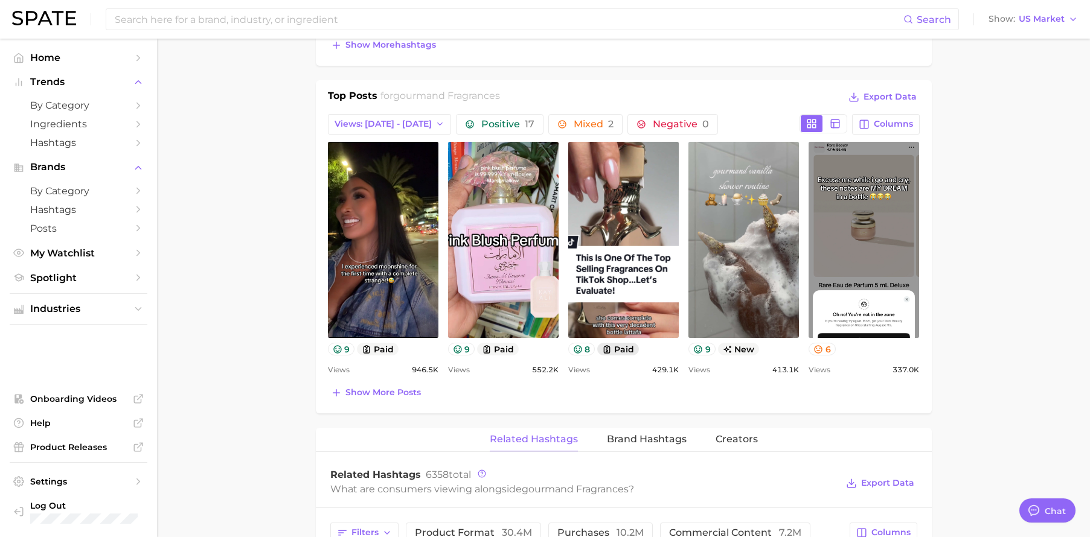
scroll to position [578, 0]
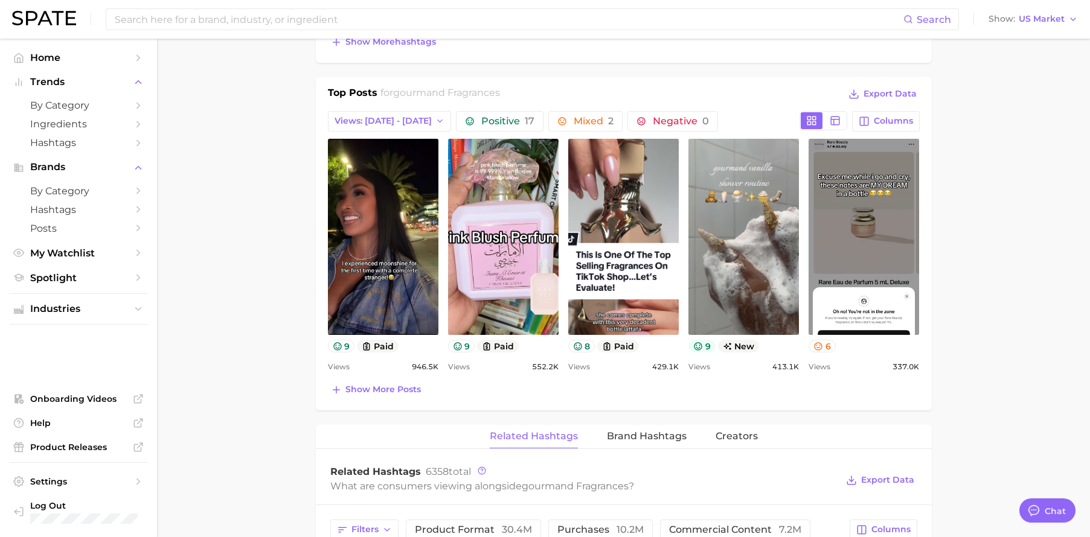
click at [696, 348] on icon at bounding box center [698, 346] width 8 height 8
click at [845, 120] on button at bounding box center [835, 120] width 22 height 17
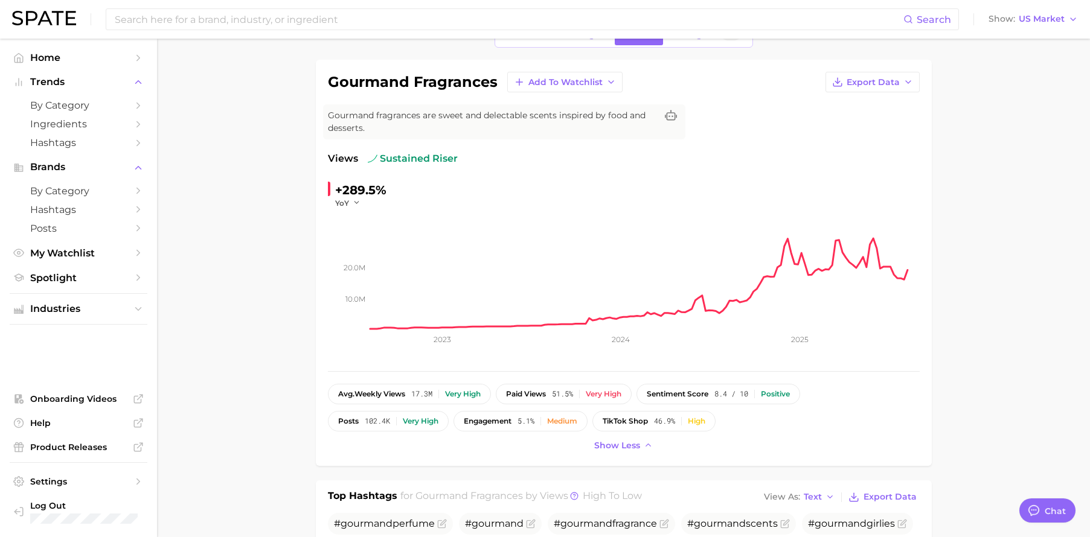
scroll to position [0, 0]
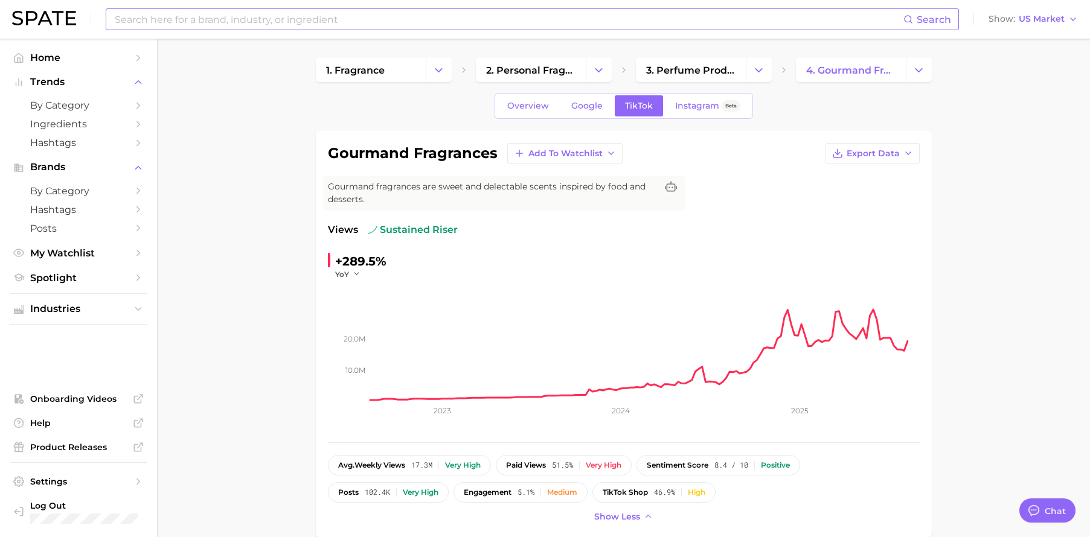
click at [257, 25] on input at bounding box center [508, 19] width 790 height 21
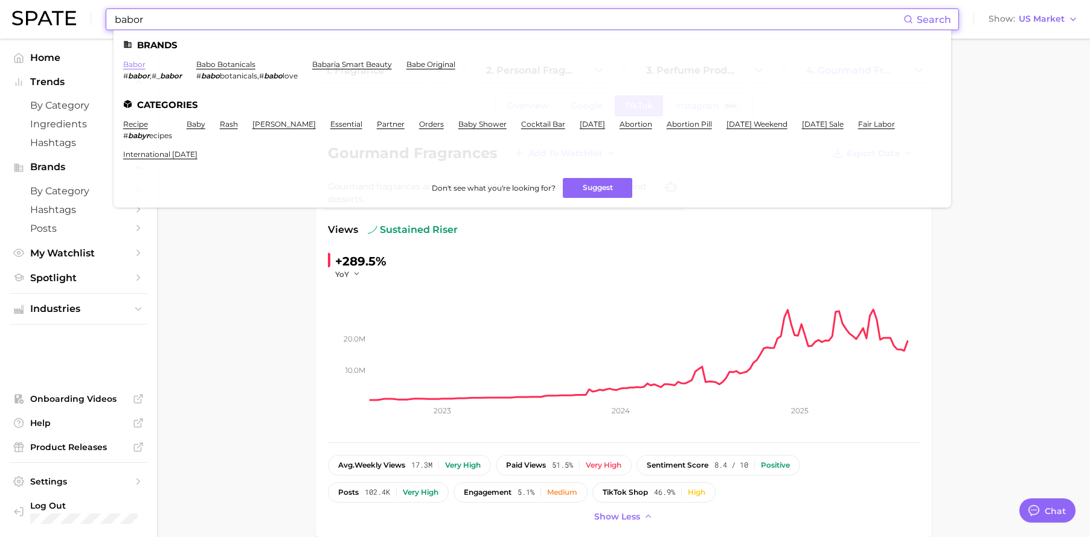
type input "babor"
click at [141, 65] on link "babor" at bounding box center [134, 64] width 22 height 9
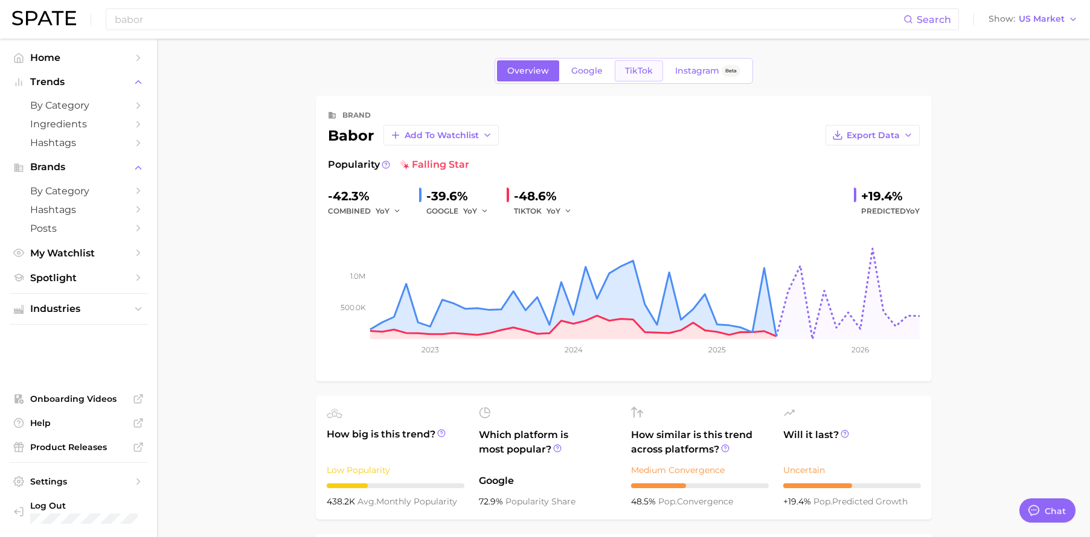
click at [653, 72] on link "TikTok" at bounding box center [639, 70] width 48 height 21
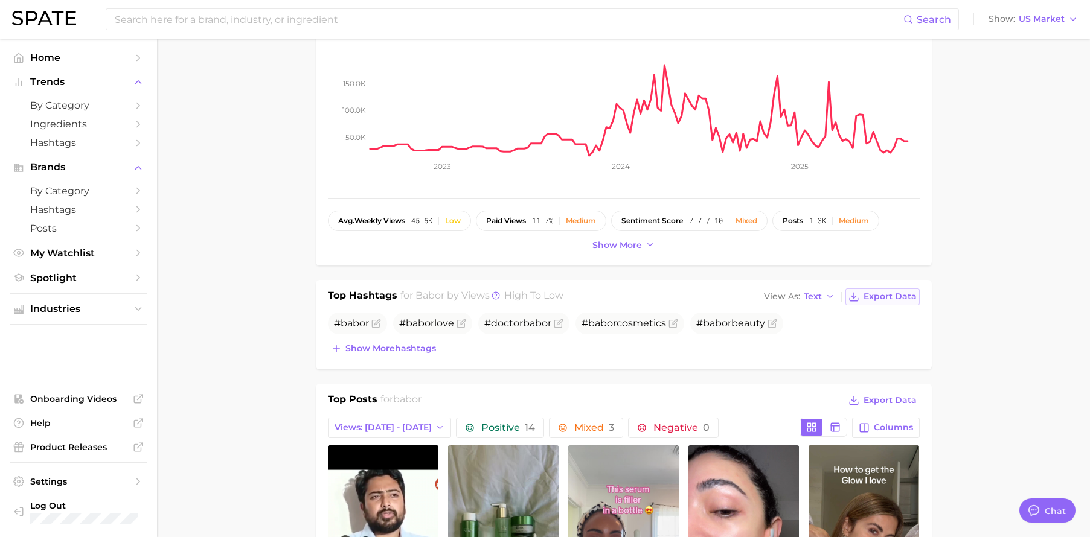
scroll to position [180, 0]
click at [414, 350] on span "Show more hashtags" at bounding box center [390, 348] width 91 height 10
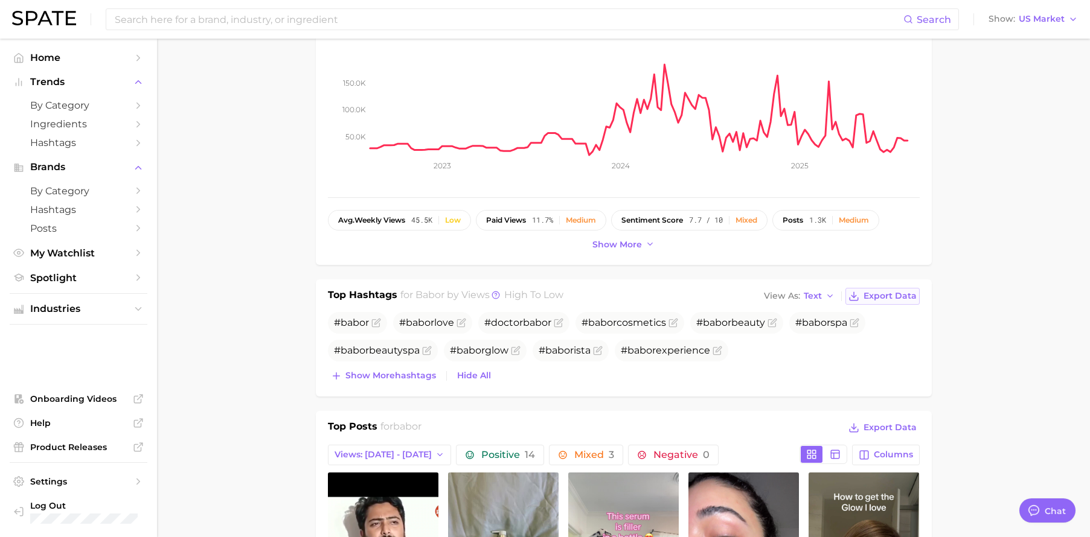
click at [899, 298] on span "Export Data" at bounding box center [889, 296] width 53 height 10
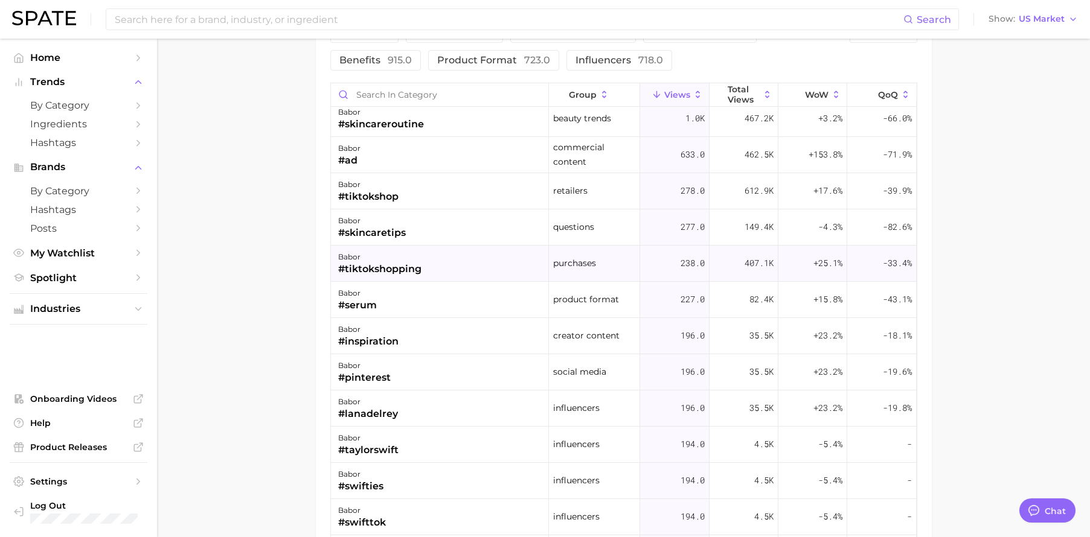
scroll to position [0, 0]
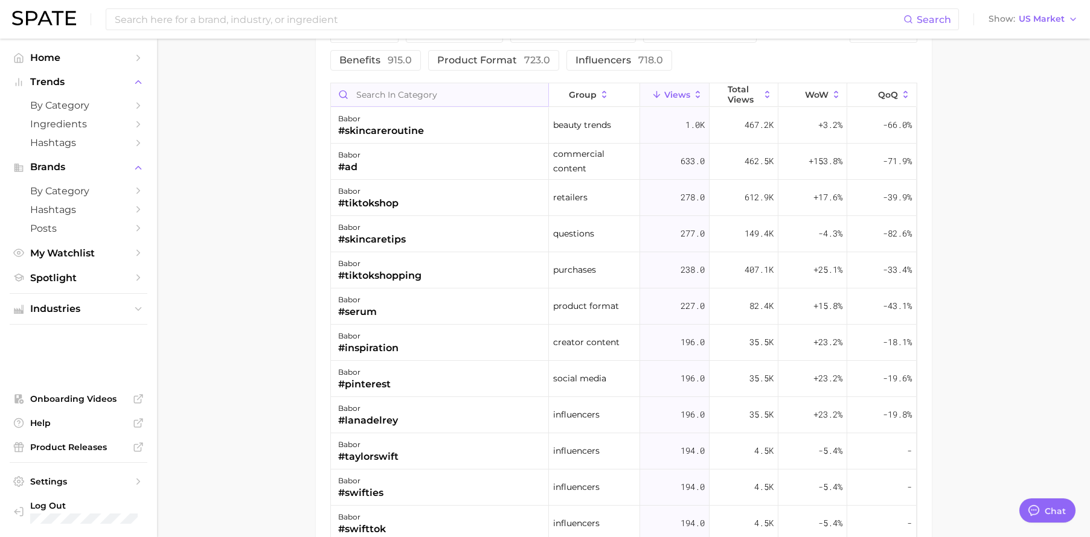
click at [460, 104] on input "Search in category" at bounding box center [439, 94] width 217 height 23
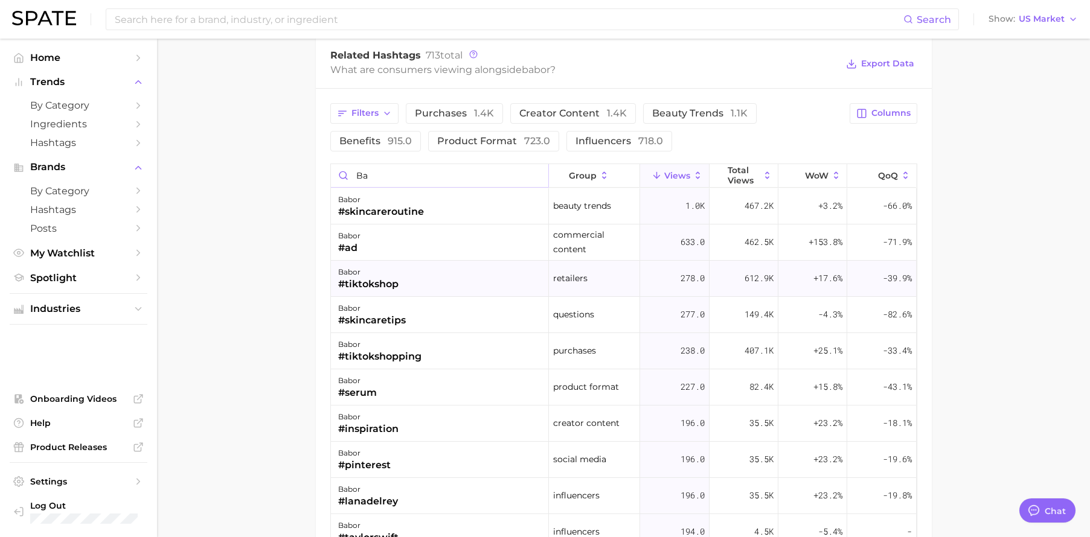
type input "b"
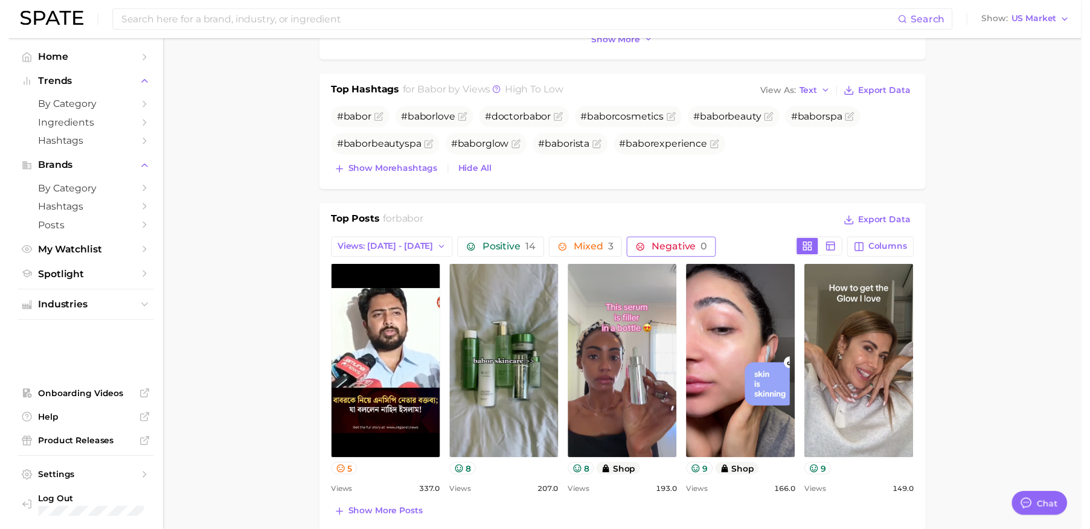
scroll to position [397, 0]
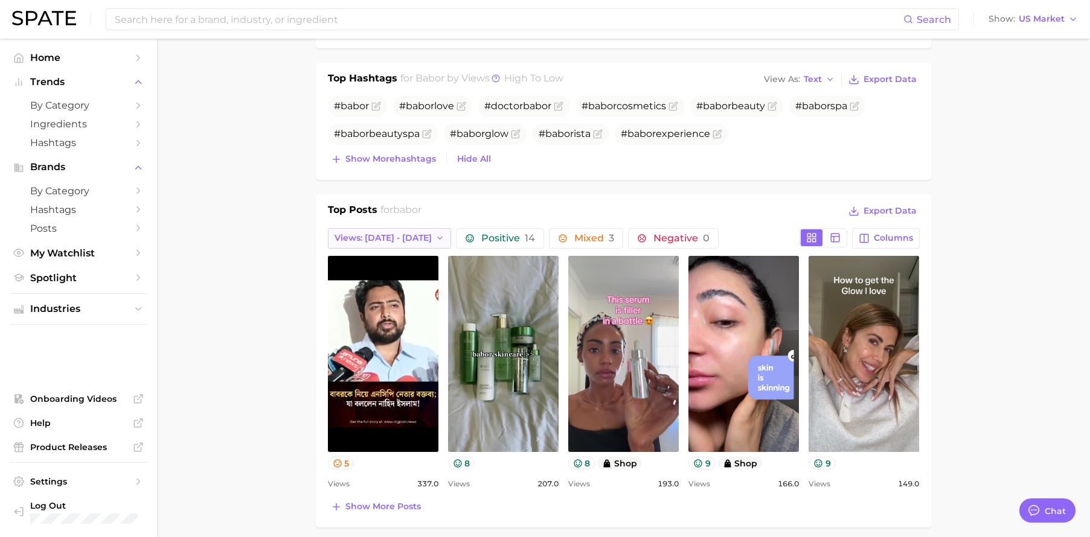
click at [395, 241] on span "Views: [DATE] - [DATE]" at bounding box center [382, 238] width 97 height 10
click at [733, 220] on div "Top Posts for babor Export Data" at bounding box center [624, 212] width 592 height 18
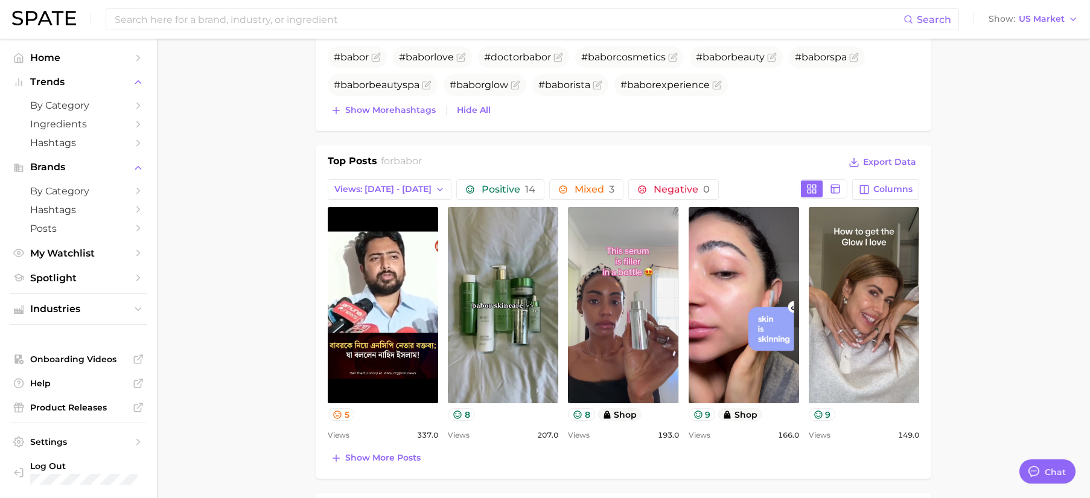
scroll to position [427, 0]
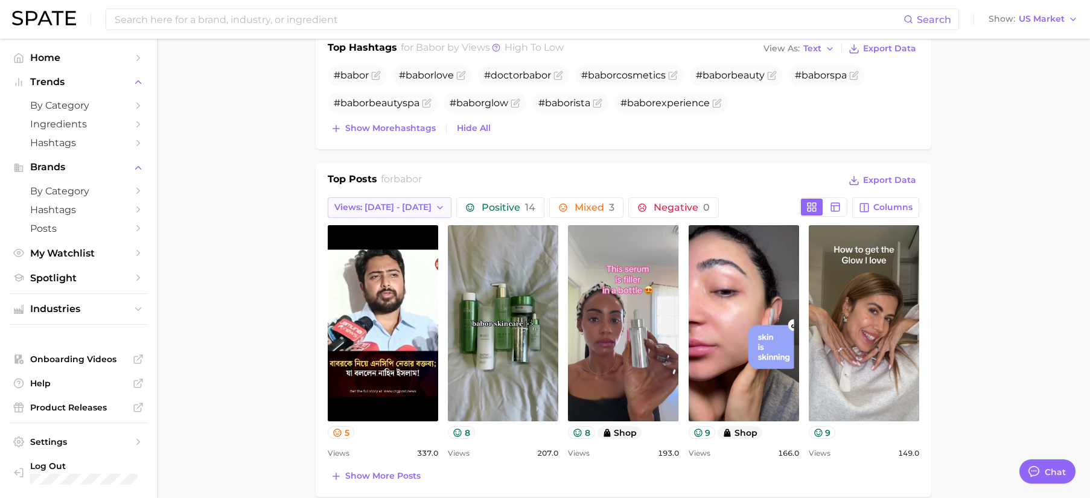
click at [401, 208] on span "Views: [DATE] - [DATE]" at bounding box center [382, 207] width 97 height 10
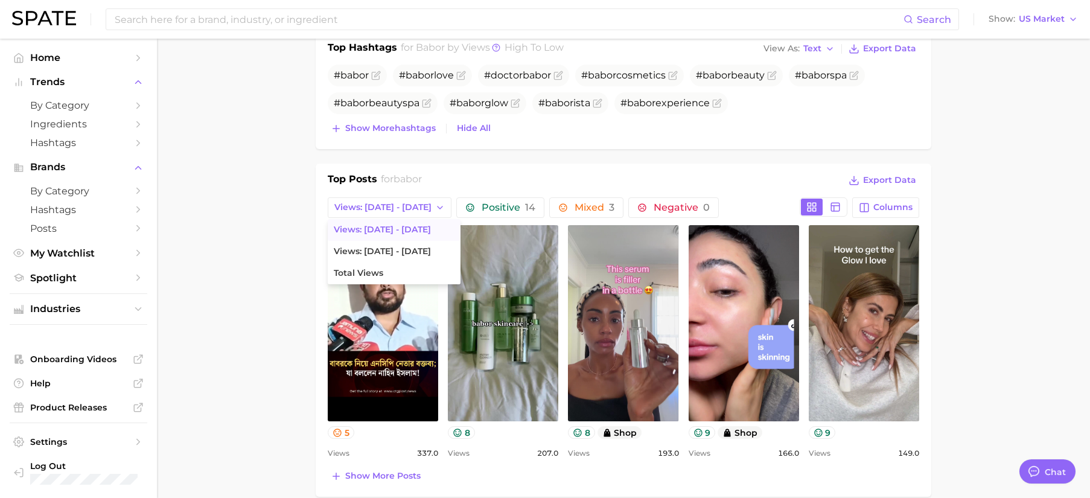
click at [490, 178] on div "Top Posts for babor Export Data" at bounding box center [624, 181] width 592 height 18
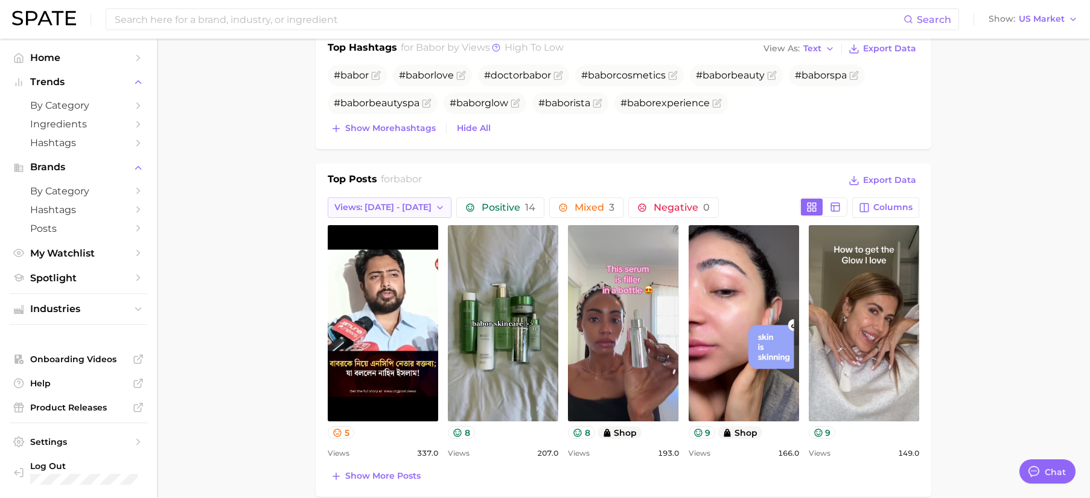
click at [392, 203] on span "Views: [DATE] - [DATE]" at bounding box center [382, 207] width 97 height 10
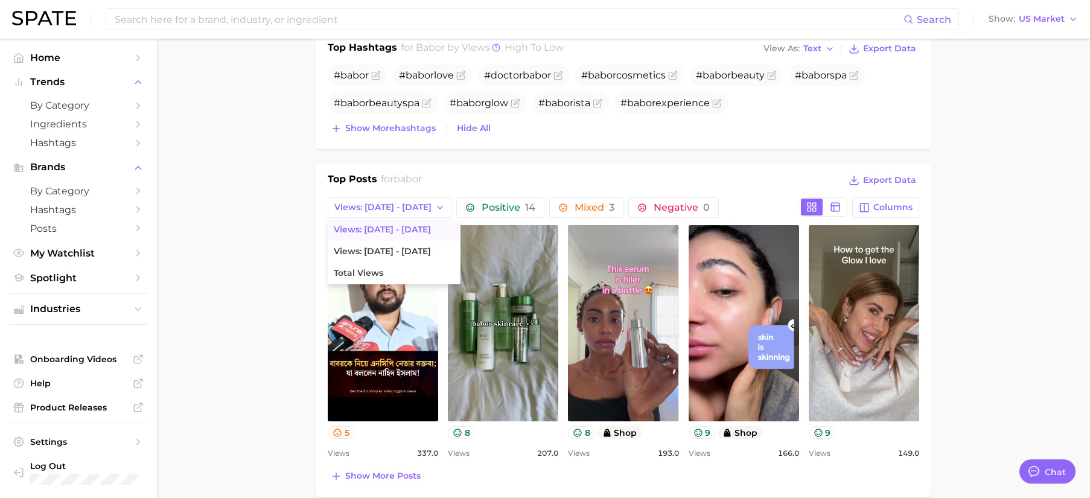
click at [992, 342] on main "Overview Google TikTok Instagram Beta brand babor Add to Watchlist Export Data …" at bounding box center [623, 425] width 933 height 1628
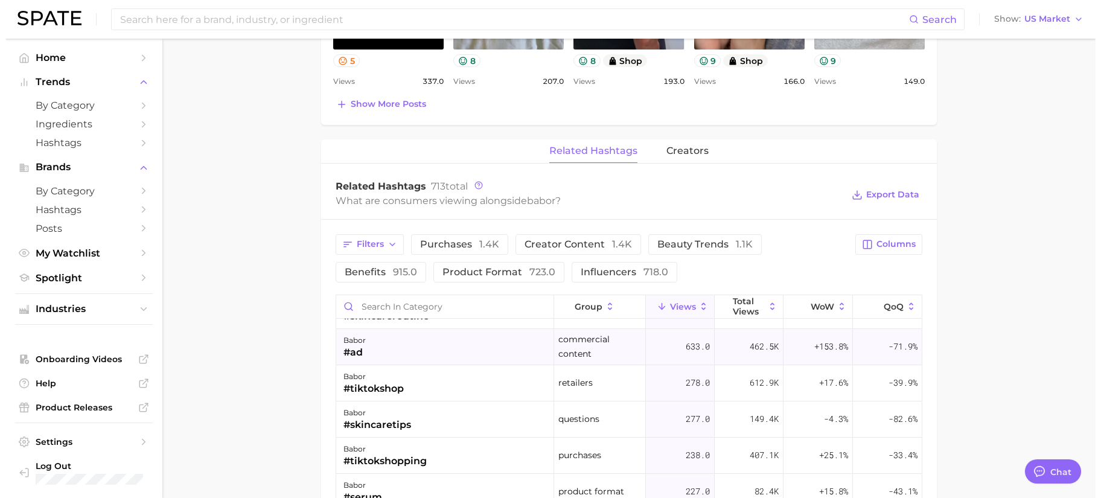
scroll to position [0, 0]
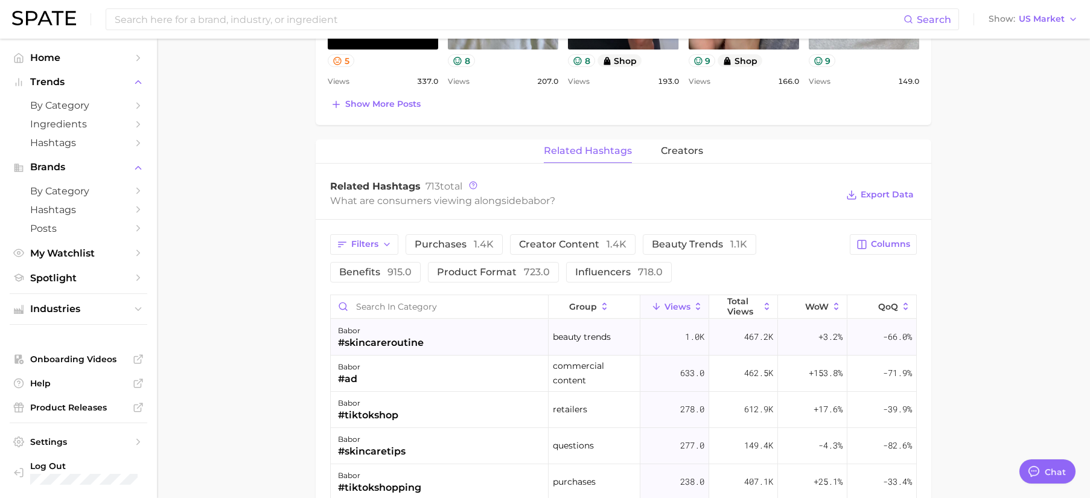
click at [435, 348] on div "babor #skincareroutine" at bounding box center [440, 337] width 218 height 36
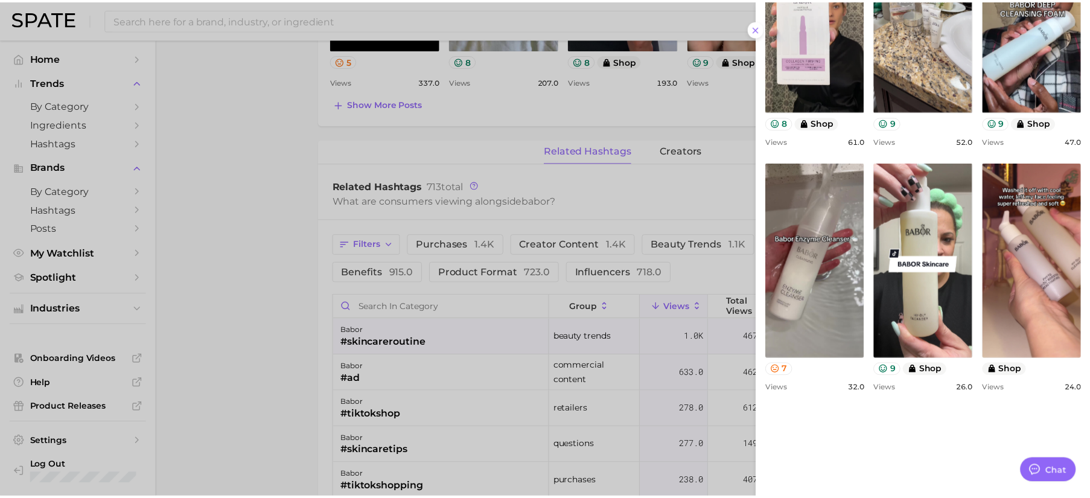
scroll to position [475, 0]
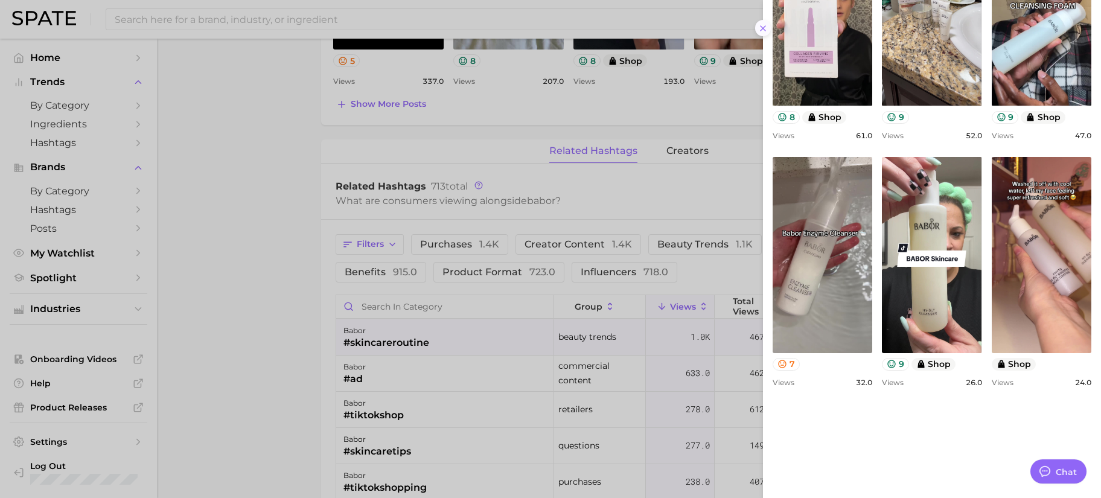
click at [764, 30] on icon at bounding box center [763, 29] width 10 height 10
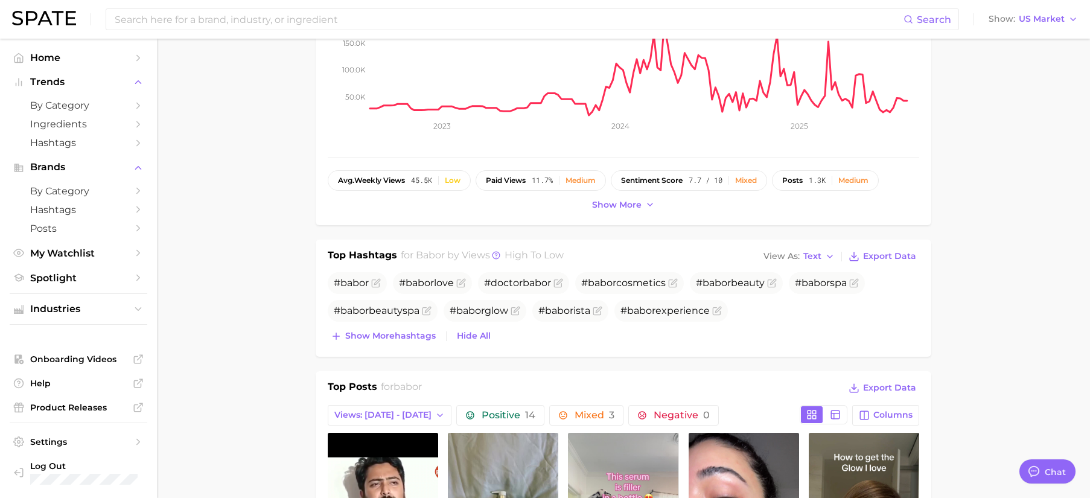
scroll to position [0, 0]
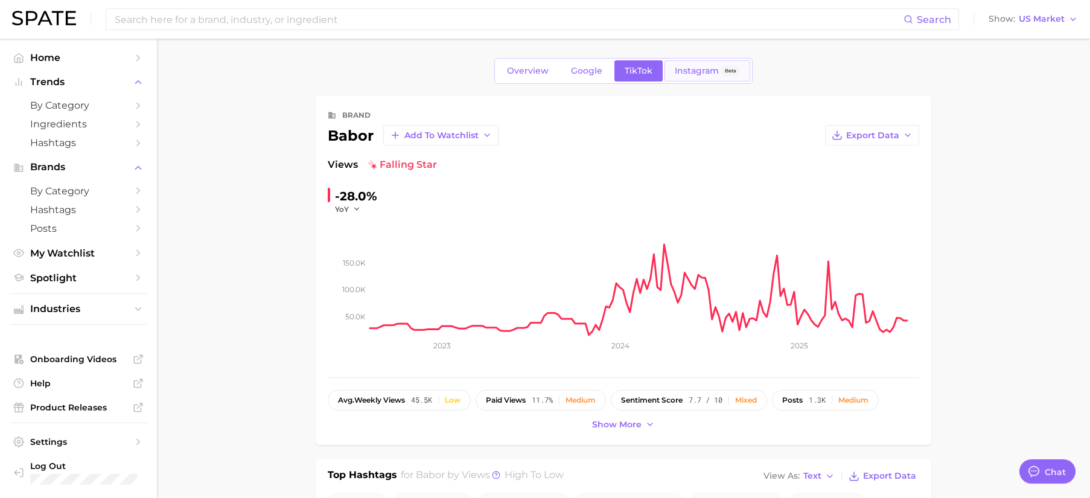
click at [723, 72] on span "Beta" at bounding box center [730, 70] width 19 height 11
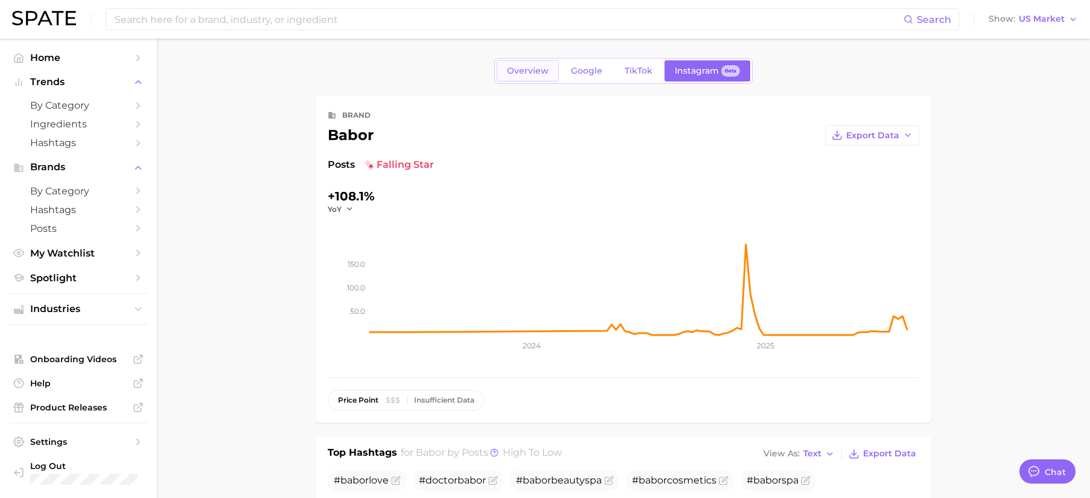
click at [537, 67] on span "Overview" at bounding box center [528, 71] width 42 height 10
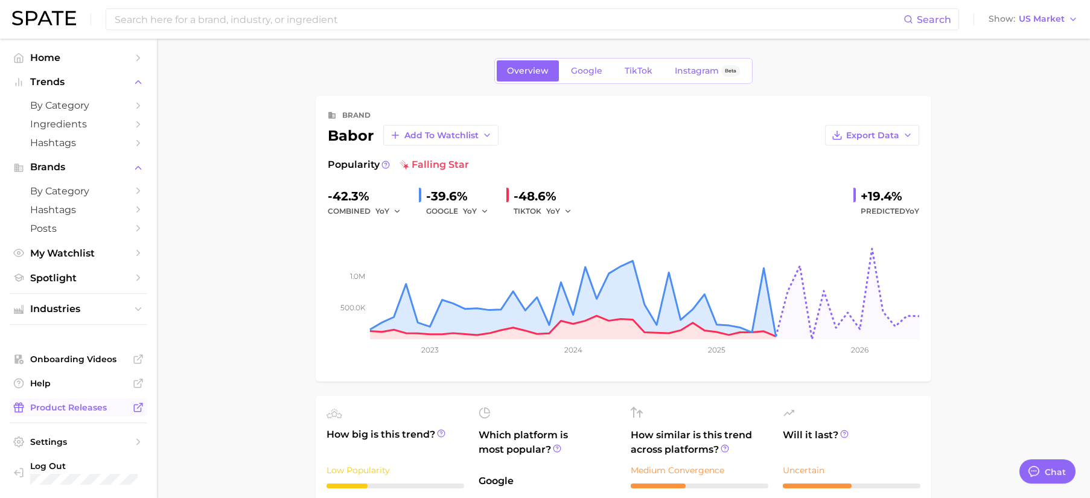
click at [75, 407] on span "Product Releases" at bounding box center [78, 407] width 97 height 11
click at [694, 71] on span "Instagram" at bounding box center [697, 71] width 44 height 10
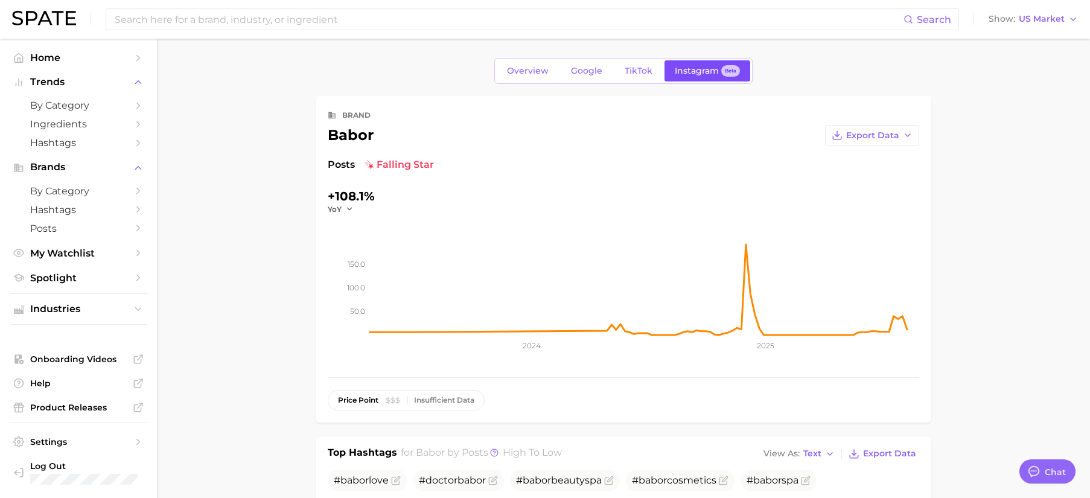
type textarea "x"
click at [103, 106] on span "by Category" at bounding box center [78, 105] width 97 height 11
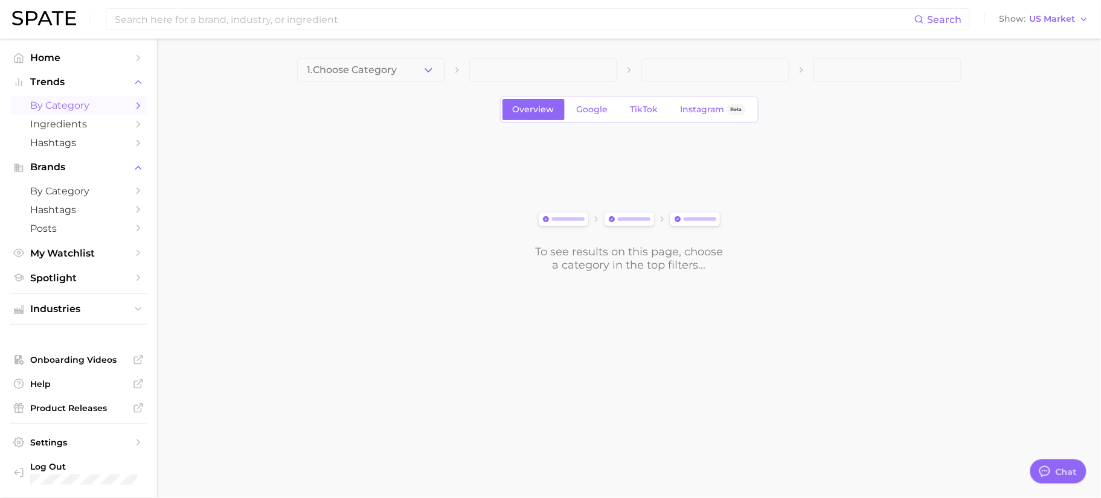
drag, startPoint x: 308, startPoint y: 73, endPoint x: 318, endPoint y: 81, distance: 12.4
click at [309, 73] on span "1. Choose Category" at bounding box center [352, 70] width 90 height 11
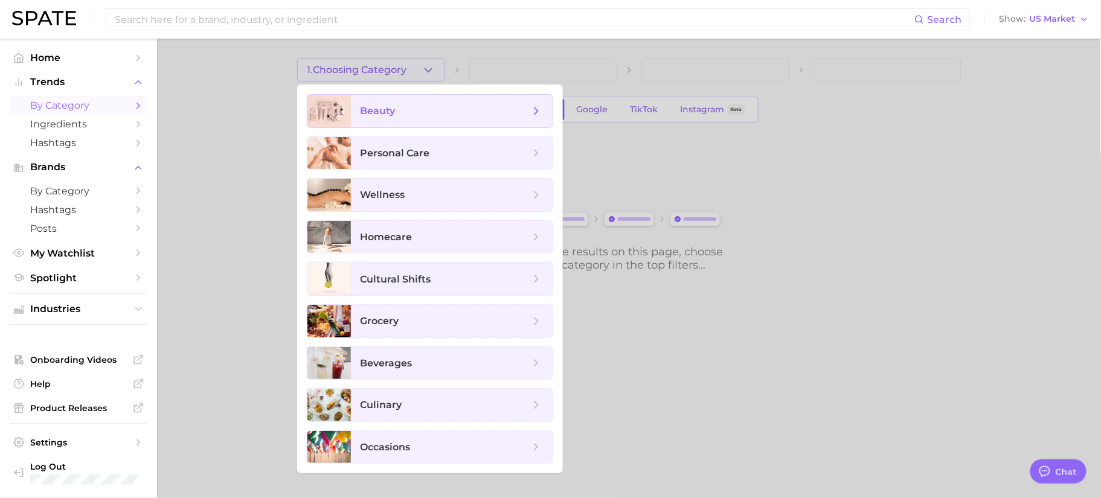
click at [430, 119] on span "beauty" at bounding box center [452, 111] width 202 height 33
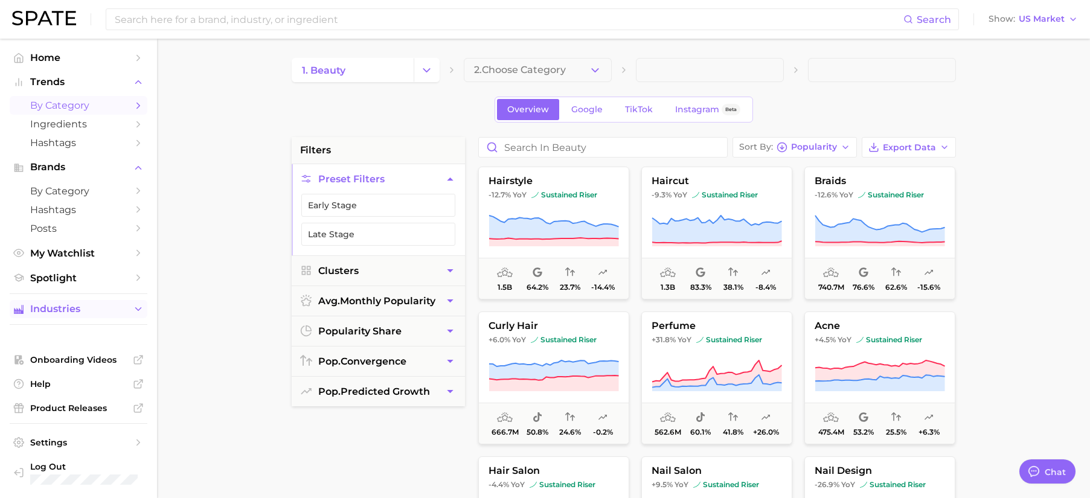
click at [112, 300] on button "Industries" at bounding box center [79, 309] width 138 height 18
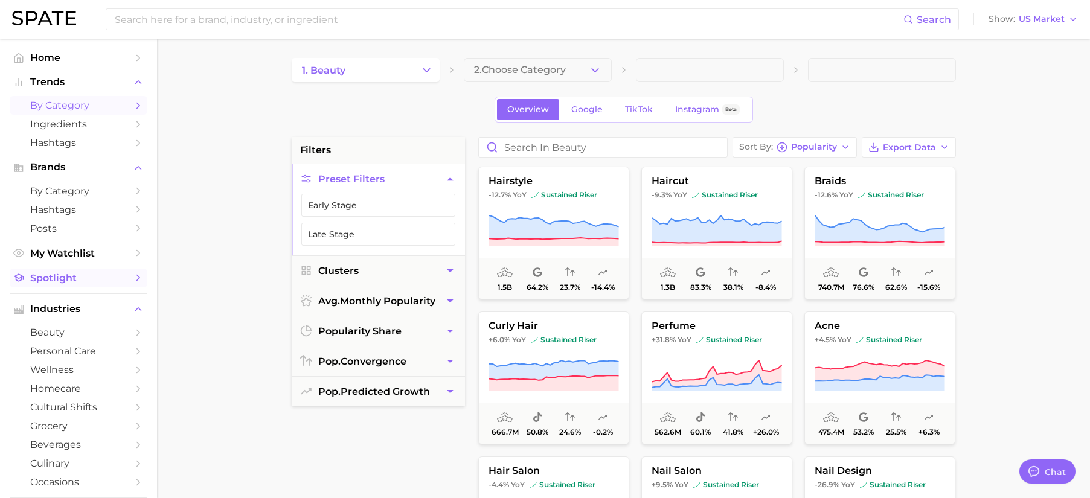
click at [70, 283] on link "Spotlight" at bounding box center [79, 278] width 138 height 19
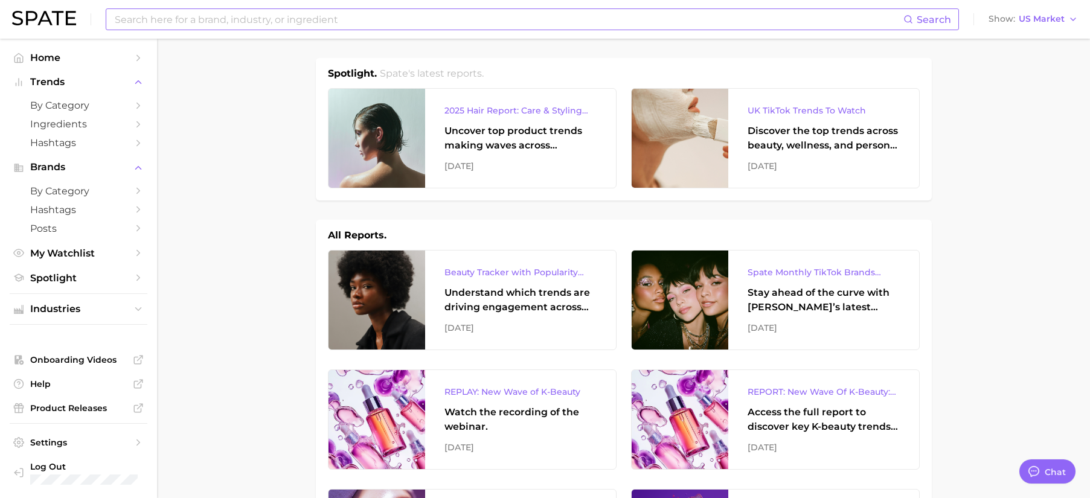
click at [205, 22] on input at bounding box center [508, 19] width 790 height 21
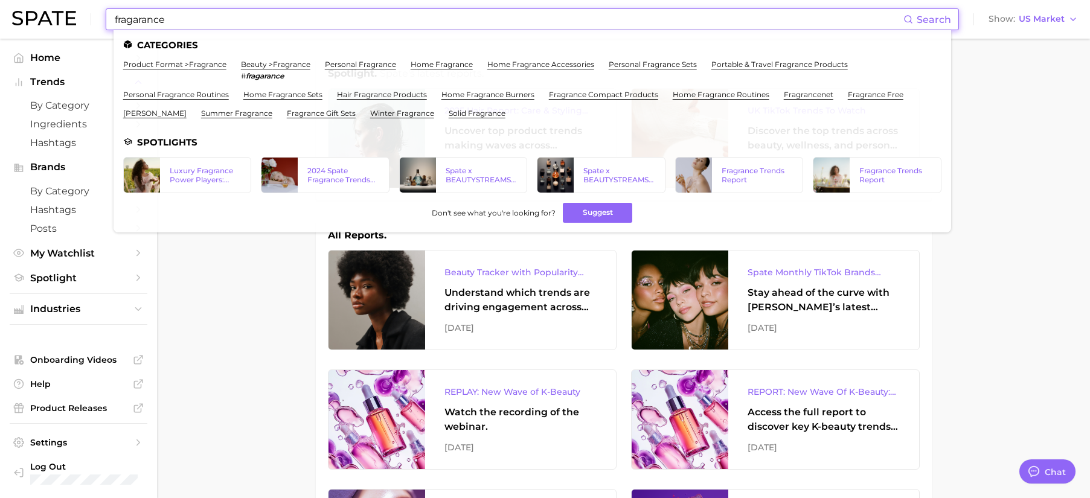
type input "fragarance"
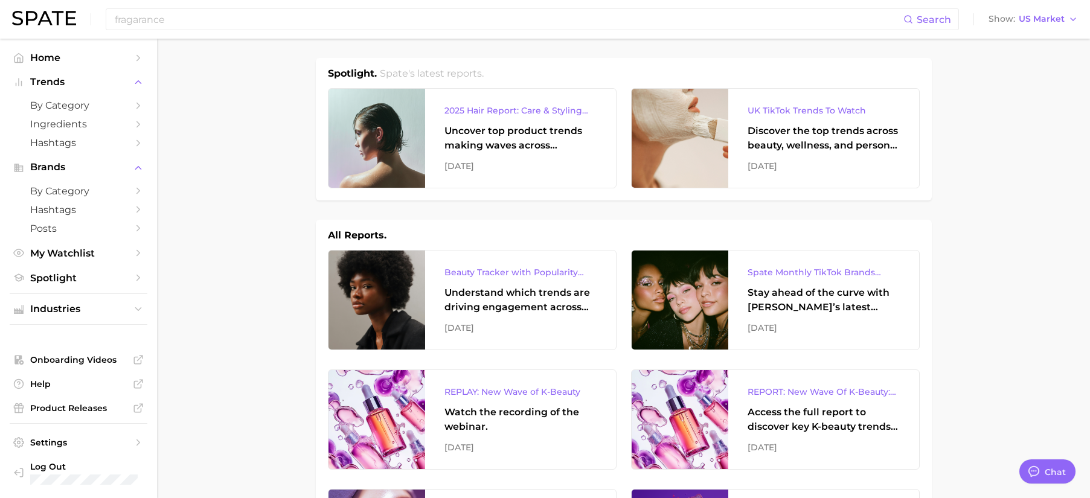
type textarea "x"
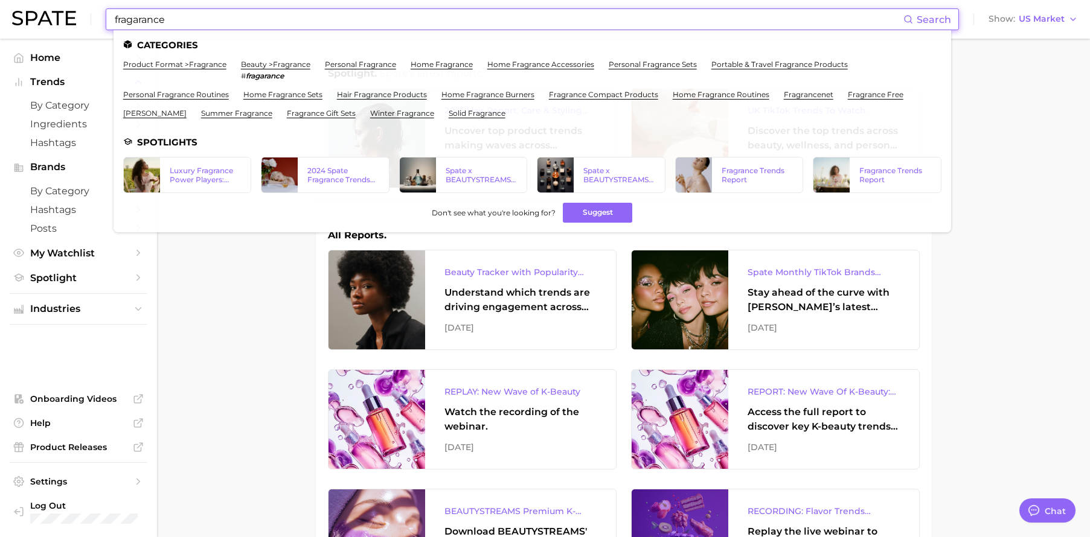
click at [164, 18] on input "fragarance" at bounding box center [508, 19] width 790 height 21
drag, startPoint x: 171, startPoint y: 16, endPoint x: 80, endPoint y: 0, distance: 92.6
click at [80, 0] on div "fragarance Search Categories product format > fragrance beauty > fragrance # fr…" at bounding box center [545, 19] width 1066 height 39
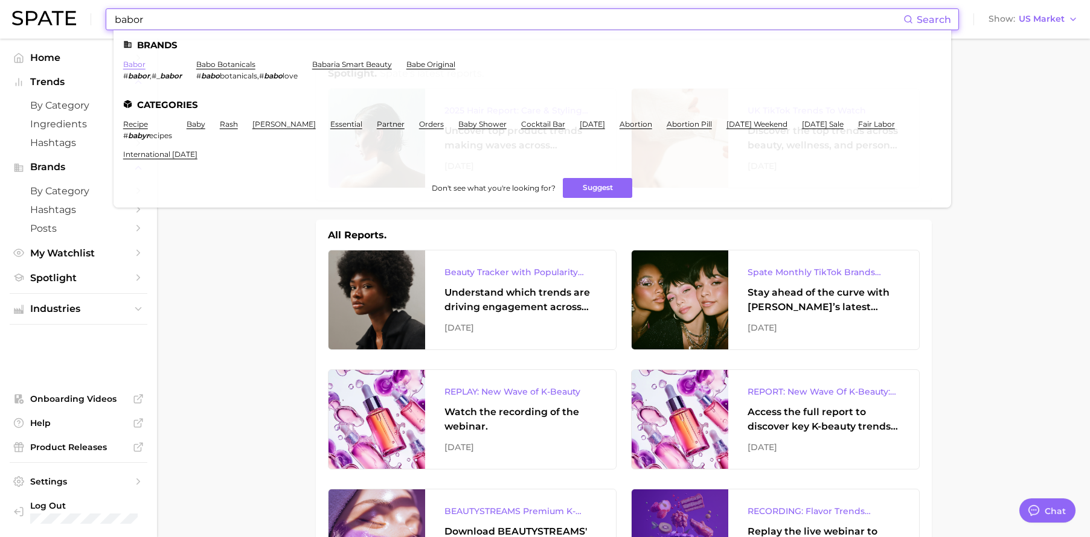
type input "babor"
click at [129, 64] on link "babor" at bounding box center [134, 64] width 22 height 9
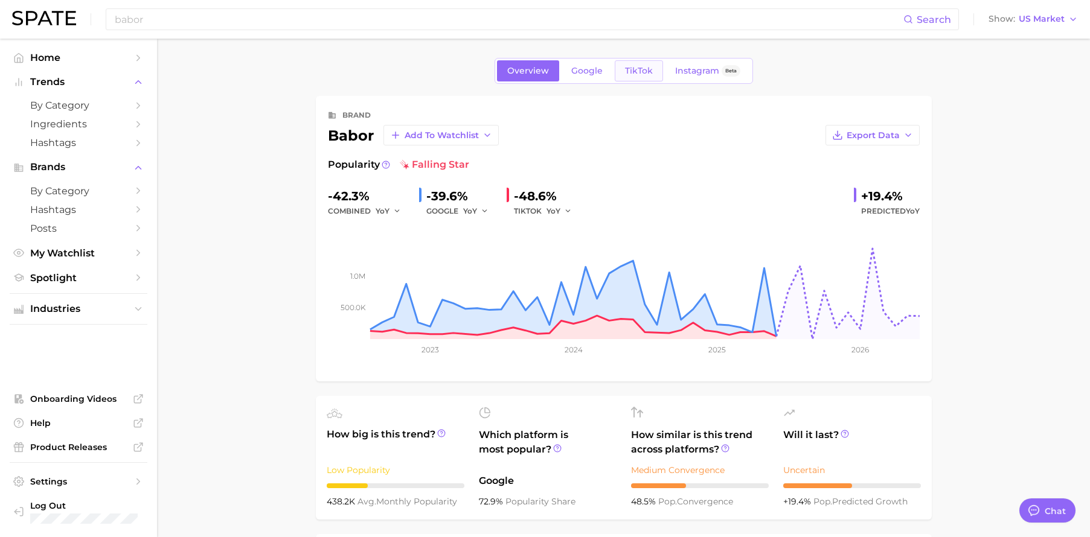
click at [638, 81] on link "TikTok" at bounding box center [639, 70] width 48 height 21
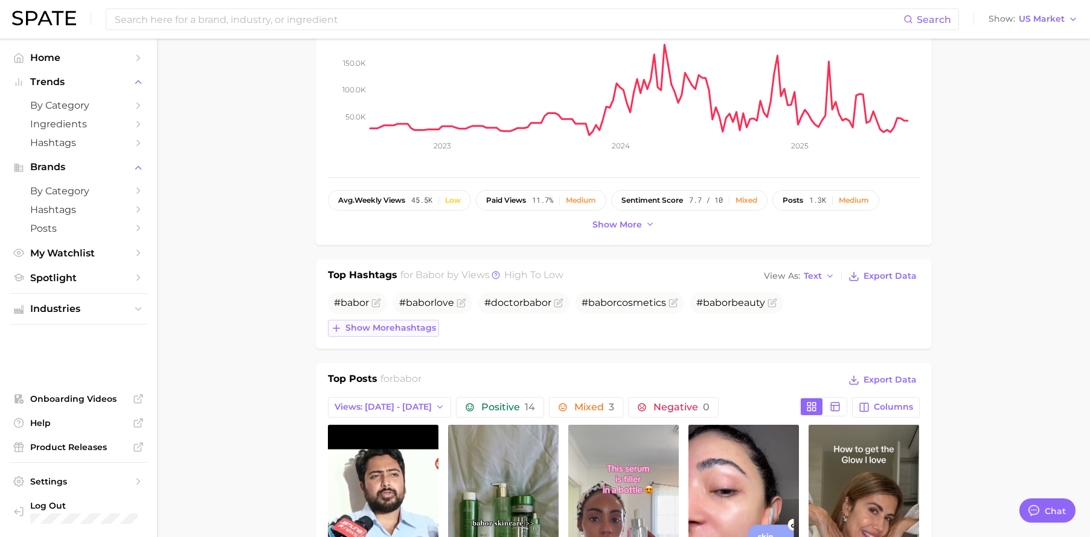
click at [370, 327] on span "Show more hashtags" at bounding box center [390, 328] width 91 height 10
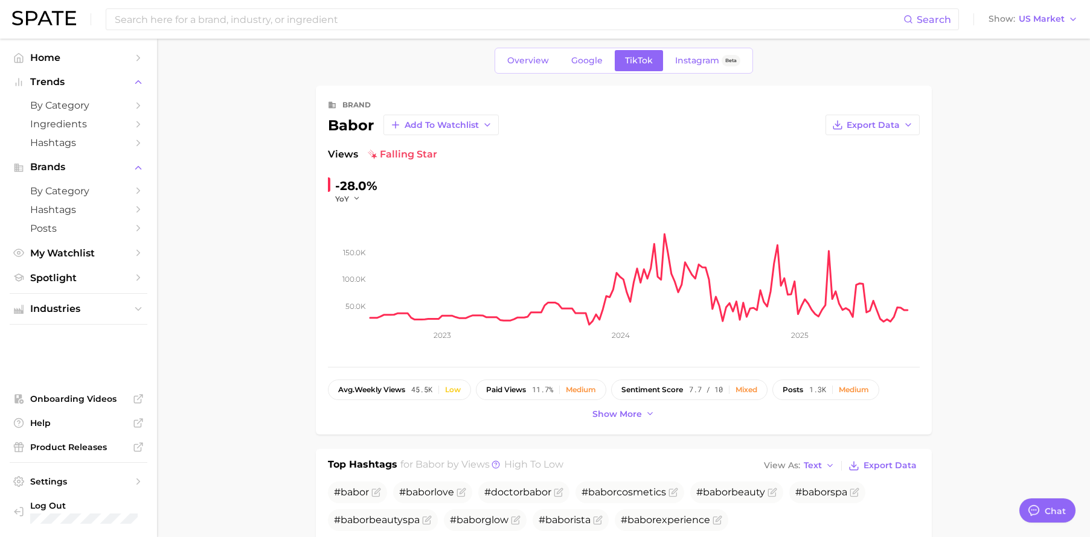
scroll to position [7, 0]
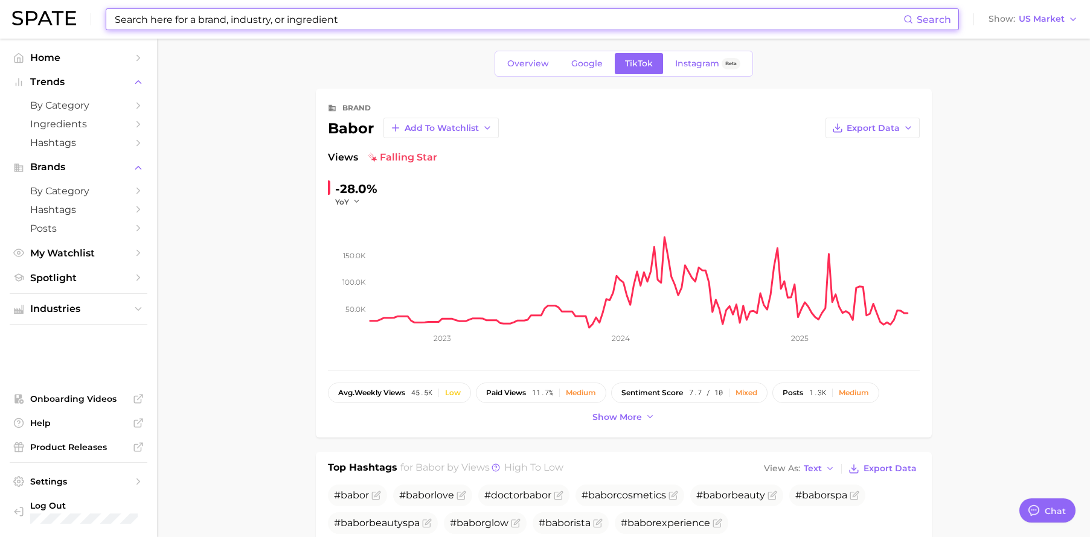
click at [487, 20] on input at bounding box center [508, 19] width 790 height 21
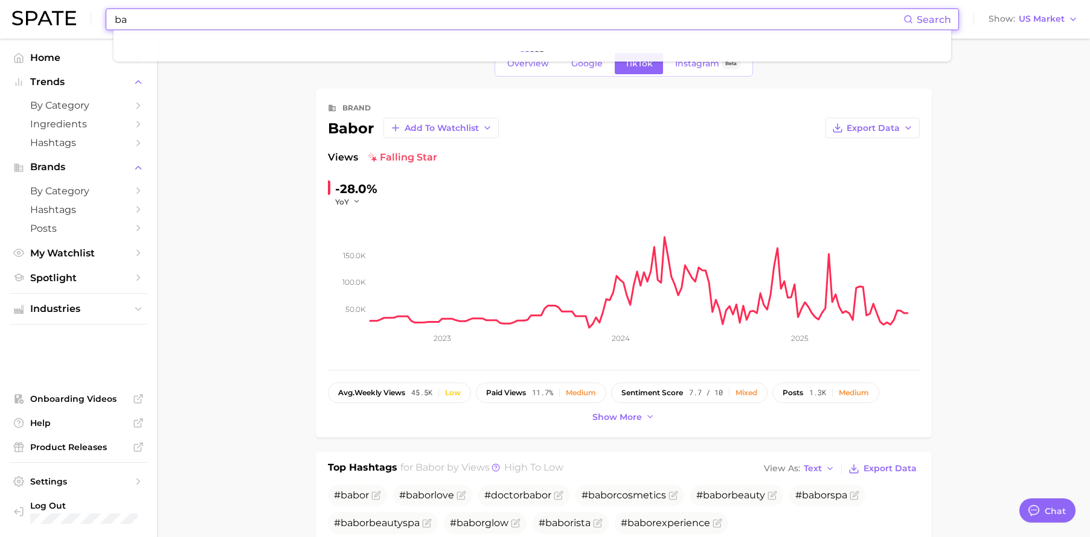
type input "b"
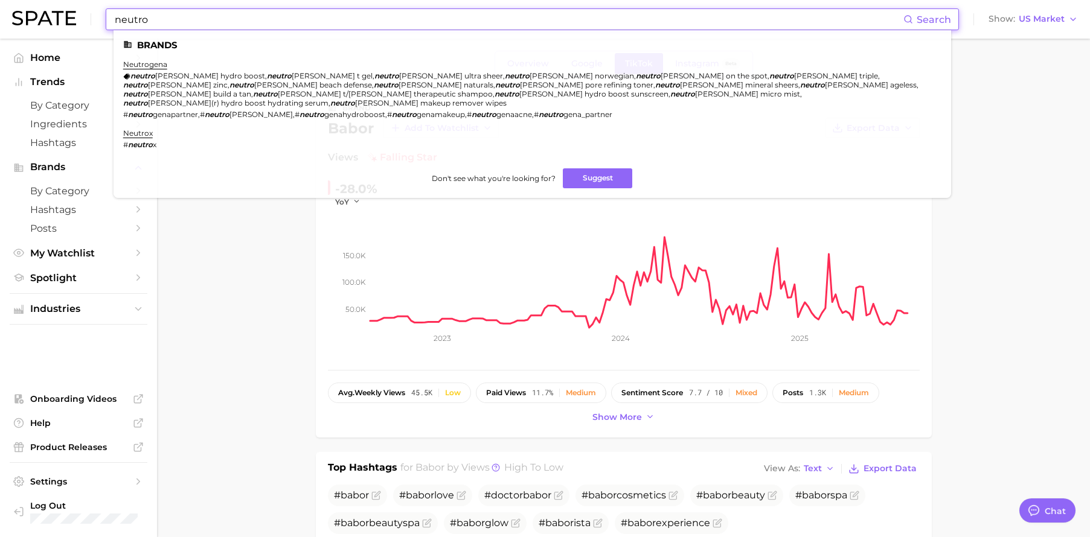
type input "neutro"
click at [138, 57] on ul "Brands neutrogena neutro [PERSON_NAME] hydro boost , neutro [PERSON_NAME] t gel…" at bounding box center [531, 114] width 837 height 168
click at [138, 62] on link "neutrogena" at bounding box center [145, 64] width 44 height 9
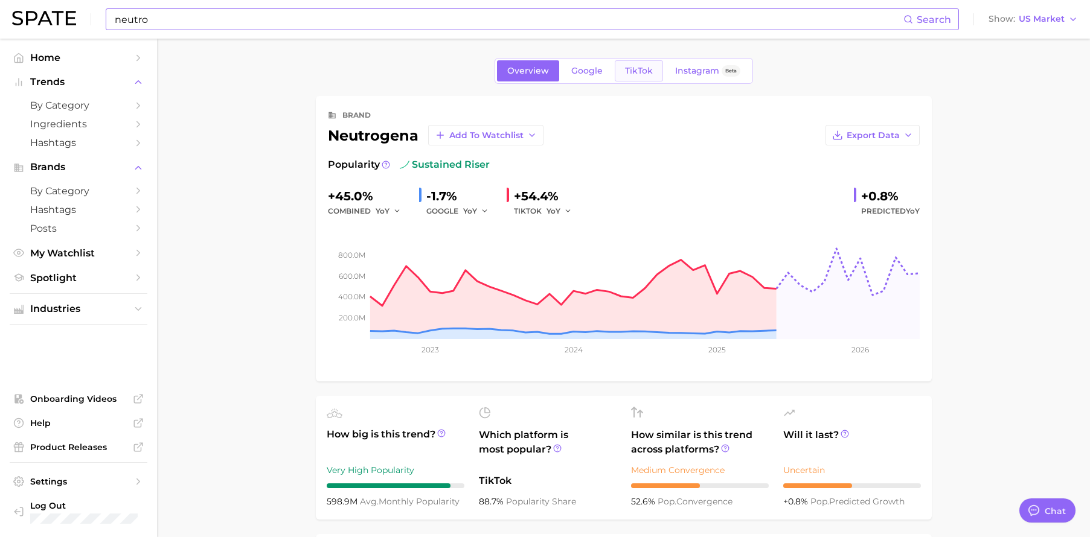
click at [639, 66] on span "TikTok" at bounding box center [639, 71] width 28 height 10
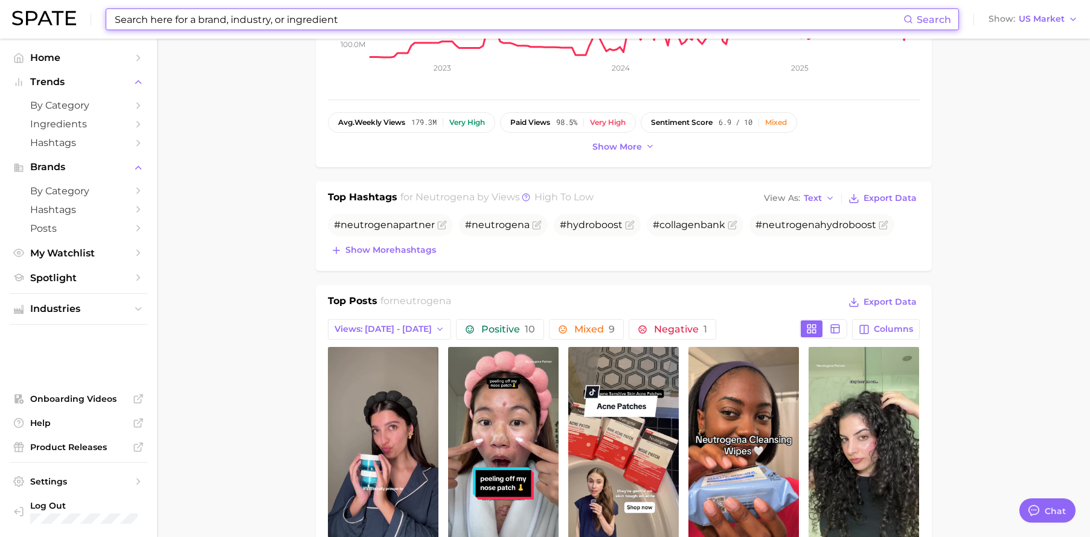
scroll to position [287, 0]
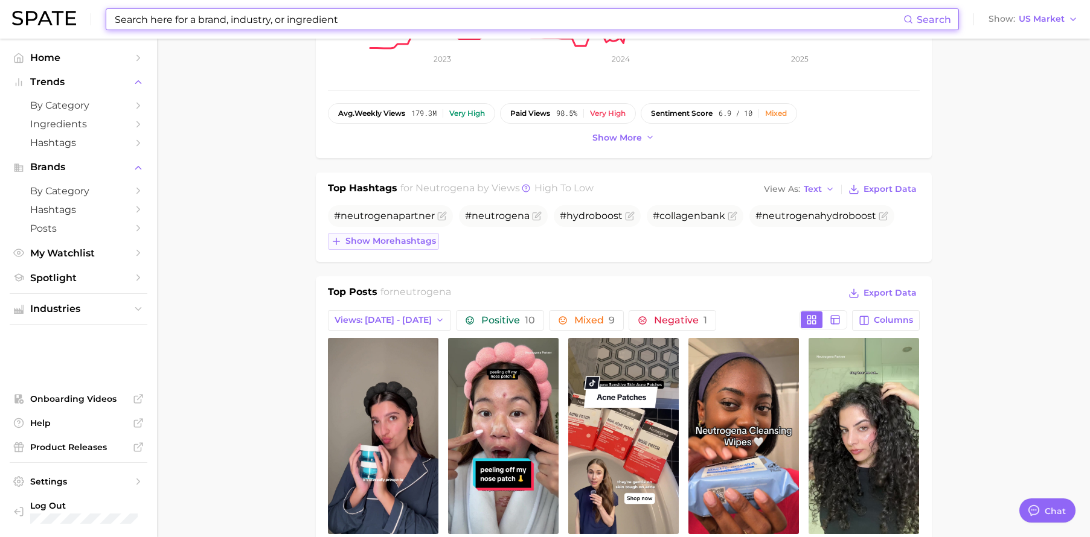
click at [388, 237] on span "Show more hashtags" at bounding box center [390, 241] width 91 height 10
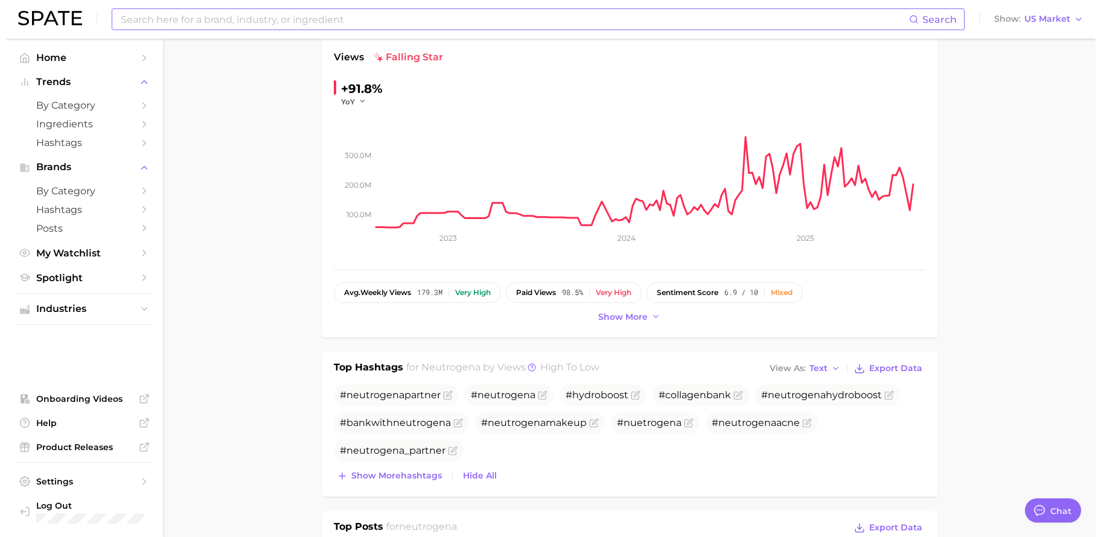
scroll to position [0, 0]
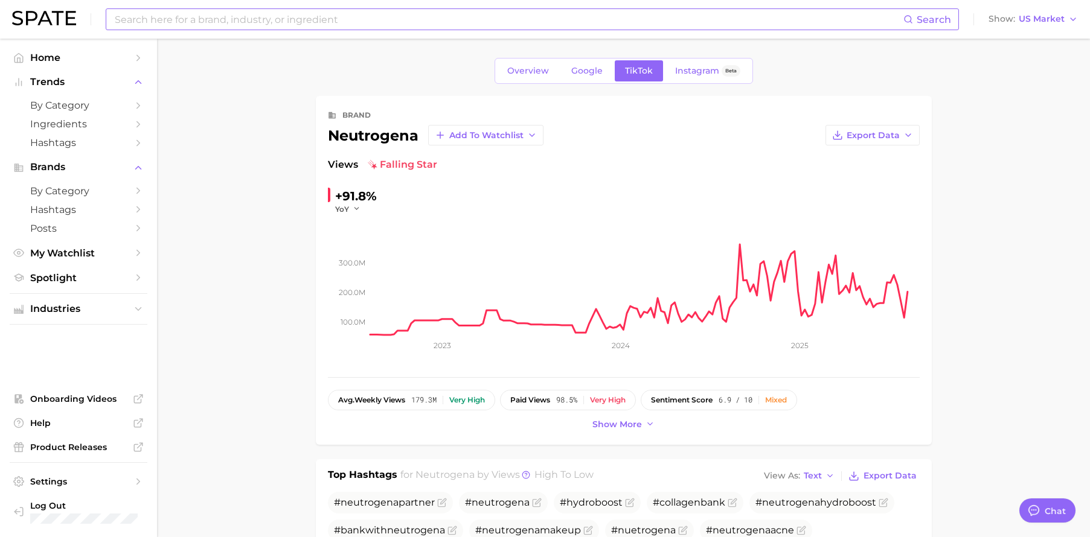
type textarea "x"
